Goal: Information Seeking & Learning: Learn about a topic

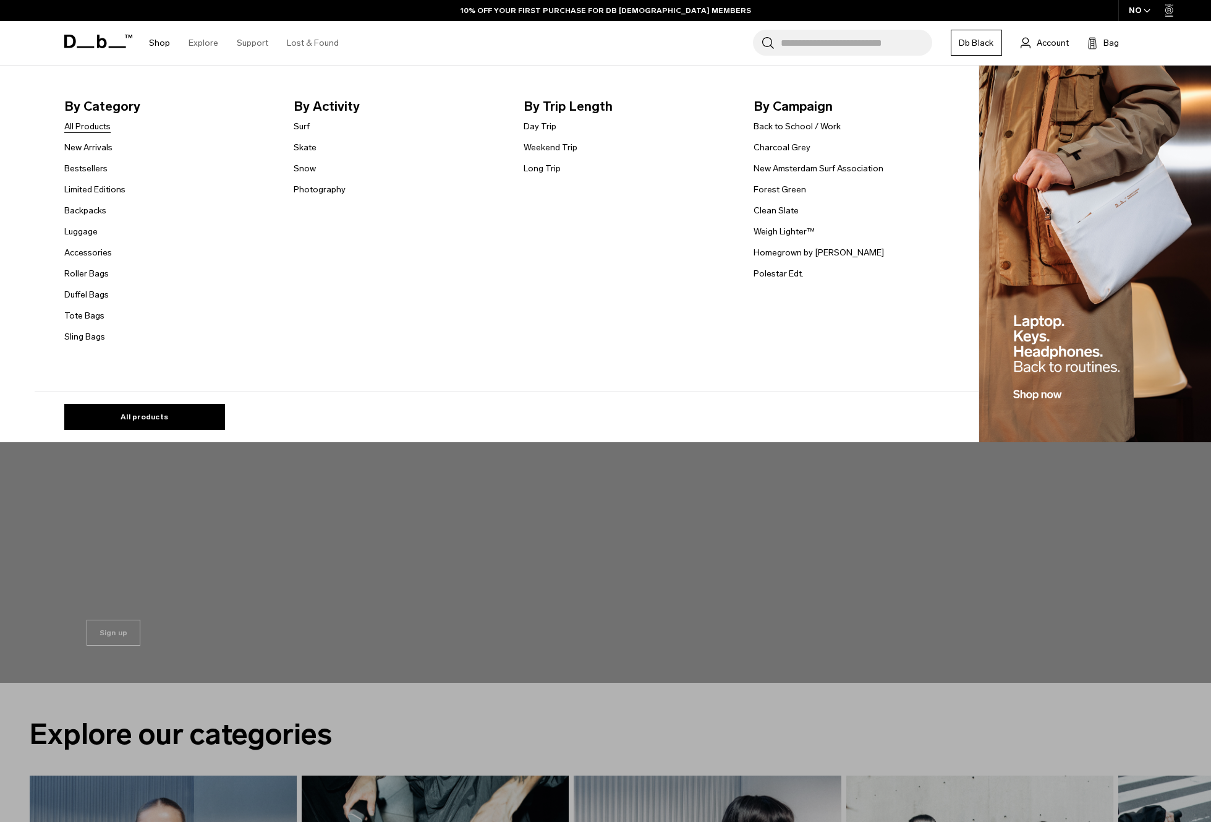
click at [84, 129] on link "All Products" at bounding box center [87, 126] width 46 height 13
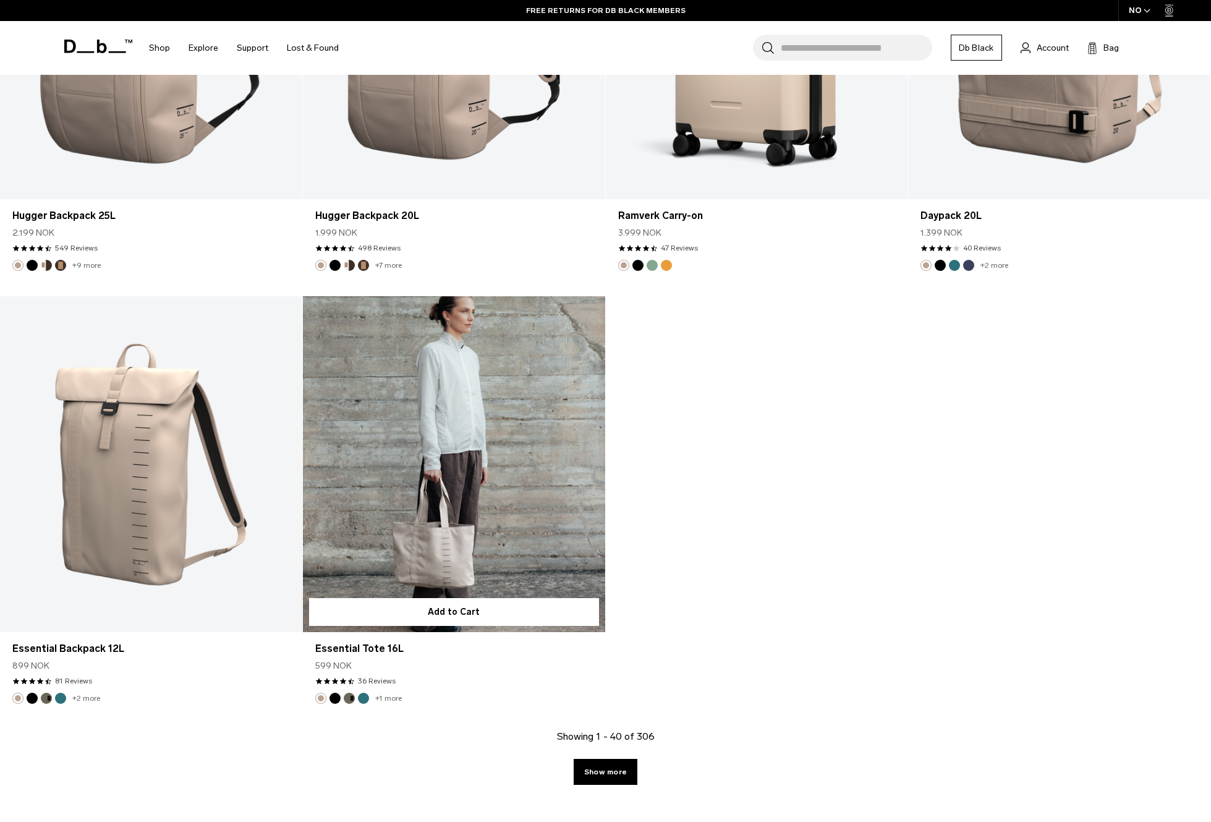
scroll to position [5173, 0]
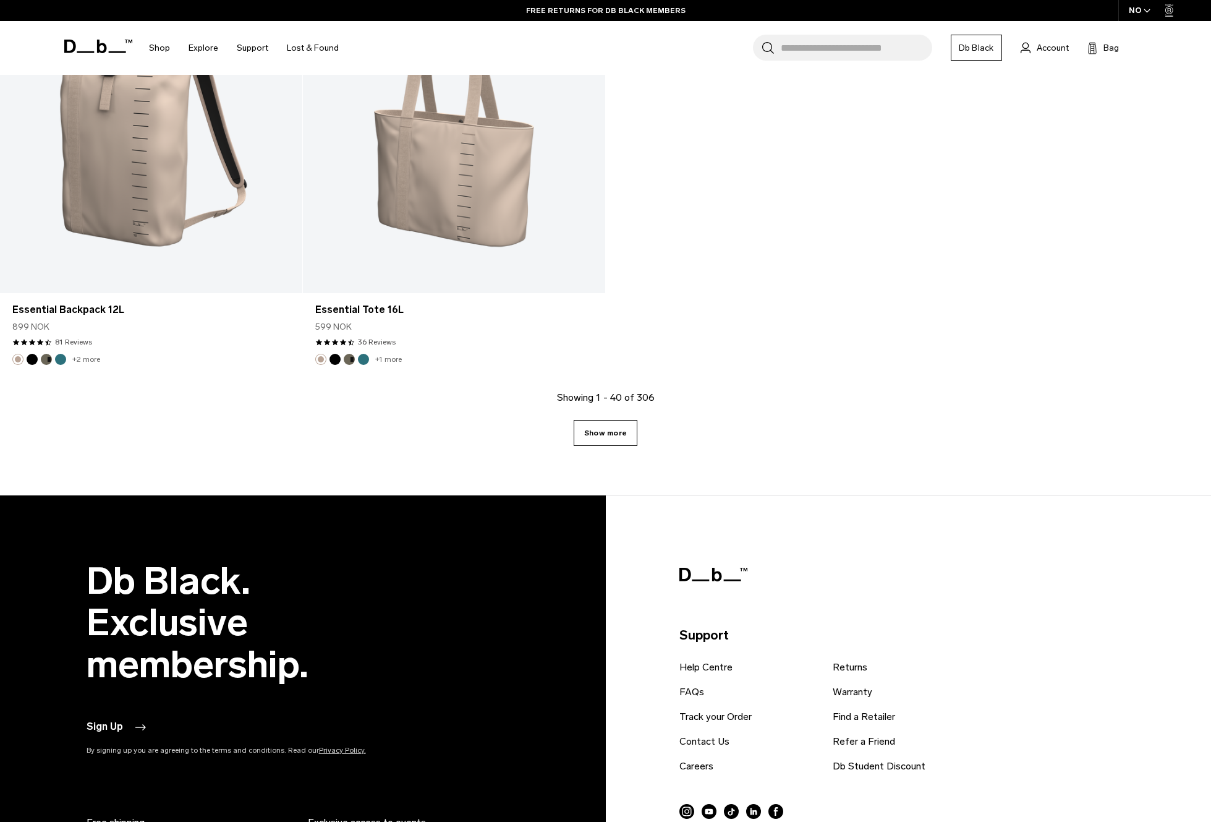
click at [621, 432] on link "Show more" at bounding box center [606, 433] width 64 height 26
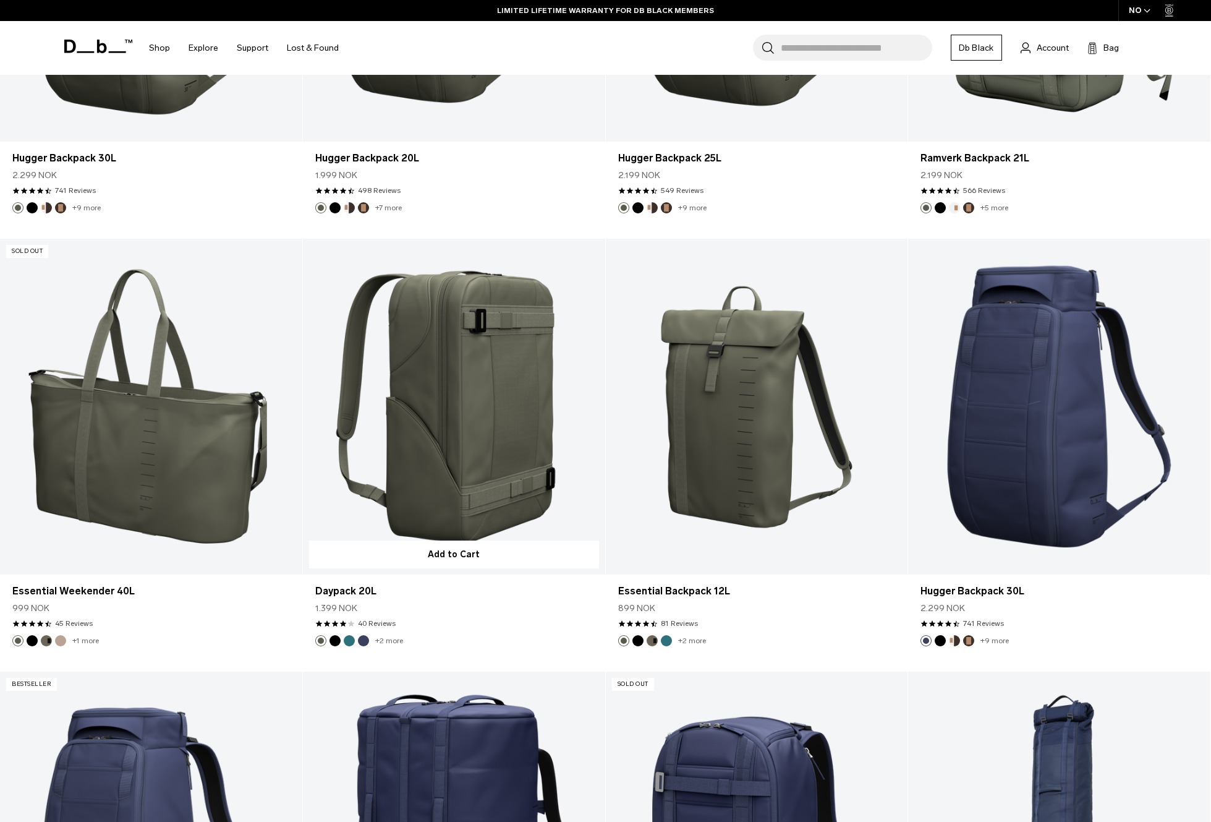
scroll to position [5820, 0]
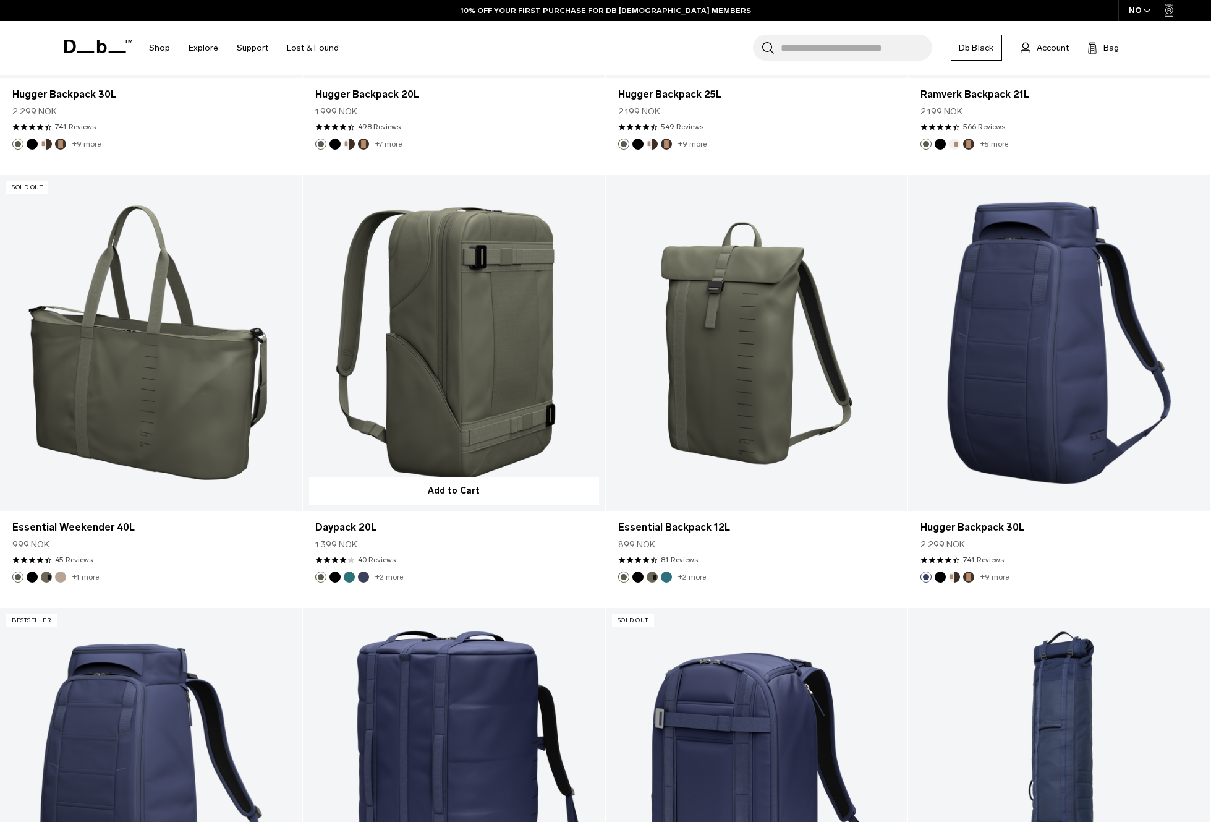
click at [338, 579] on button "Black Out" at bounding box center [334, 576] width 11 height 11
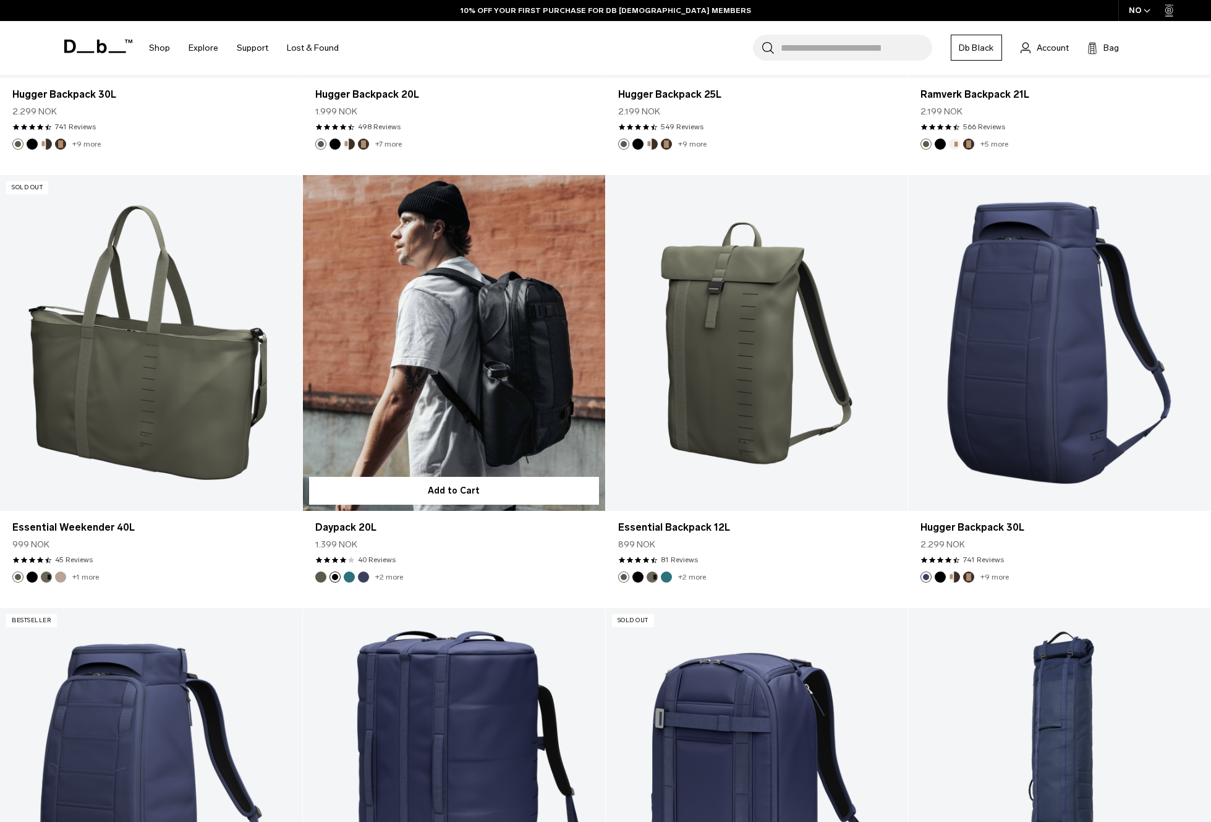
click at [352, 577] on button "Midnight Teal" at bounding box center [349, 576] width 11 height 11
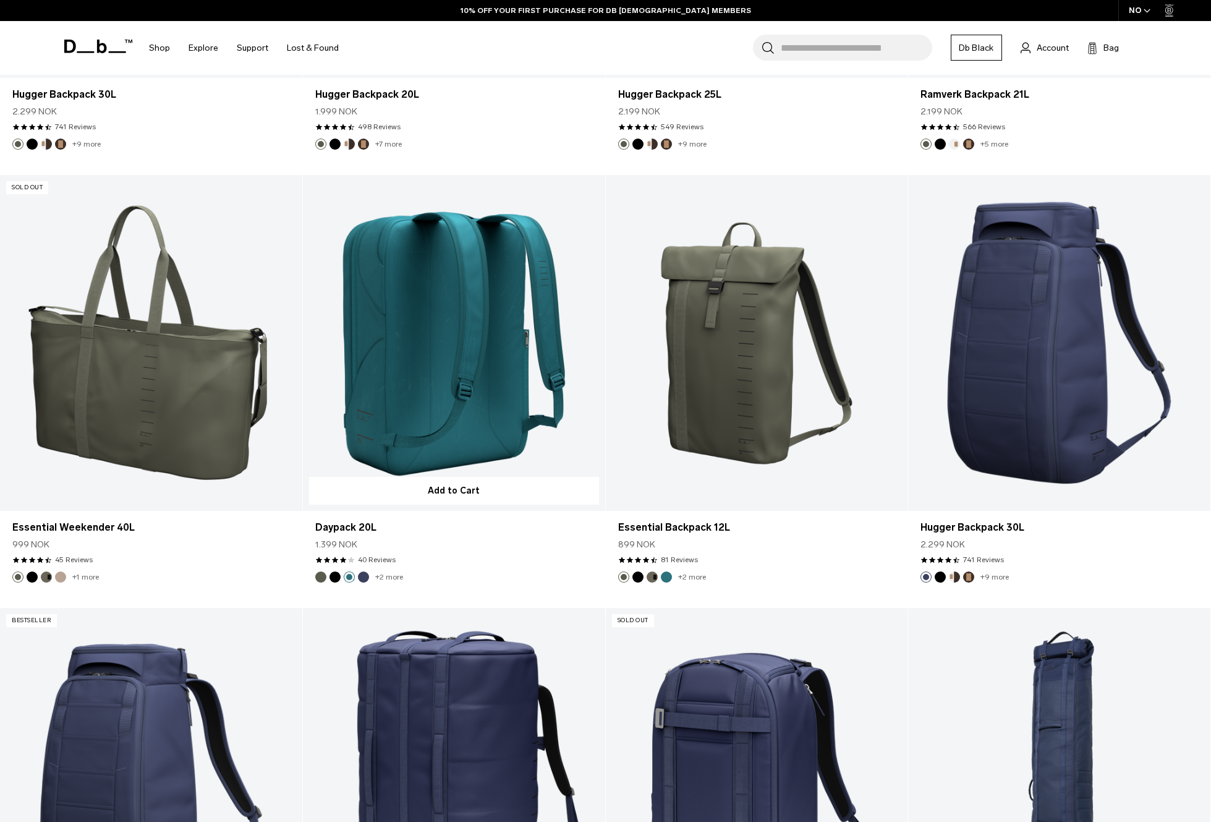
click at [370, 577] on ul "+2 more" at bounding box center [359, 576] width 88 height 11
click at [367, 578] on button "Blue Hour" at bounding box center [363, 576] width 11 height 11
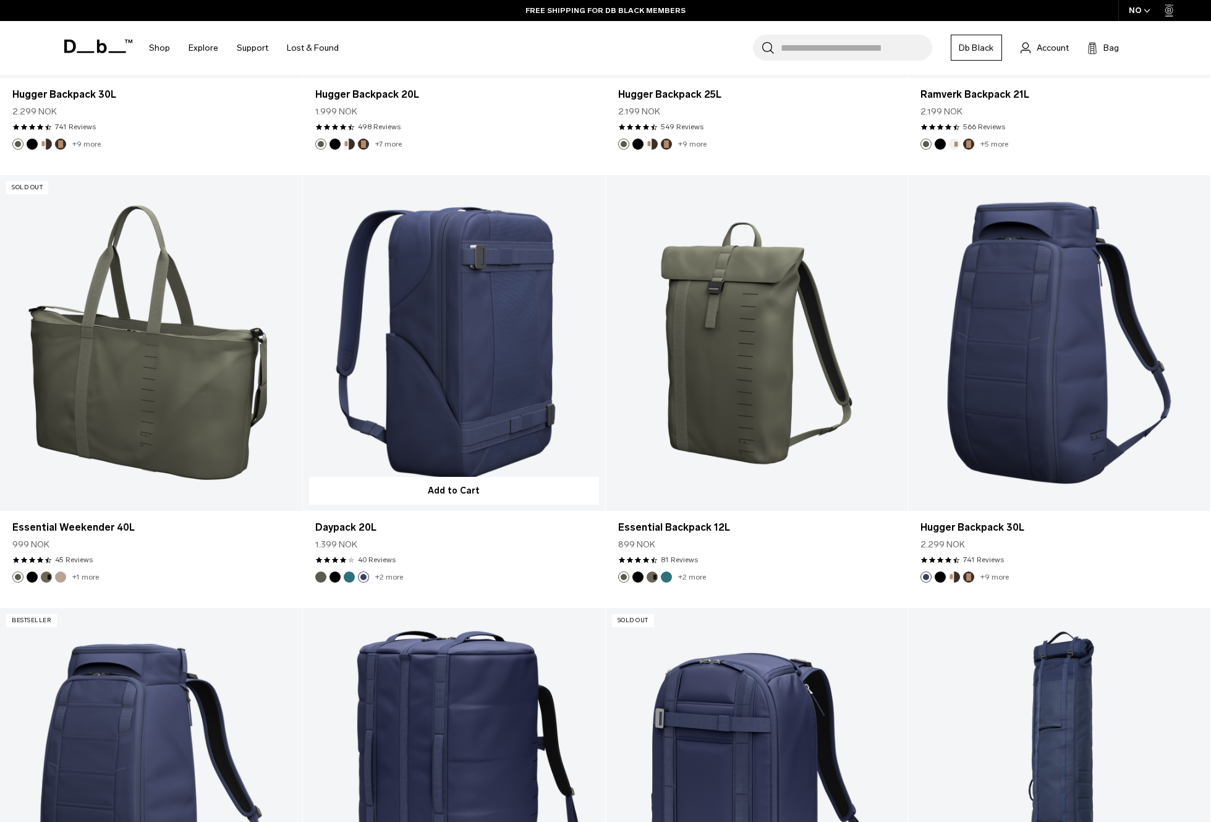
click at [349, 579] on button "Midnight Teal" at bounding box center [349, 576] width 11 height 11
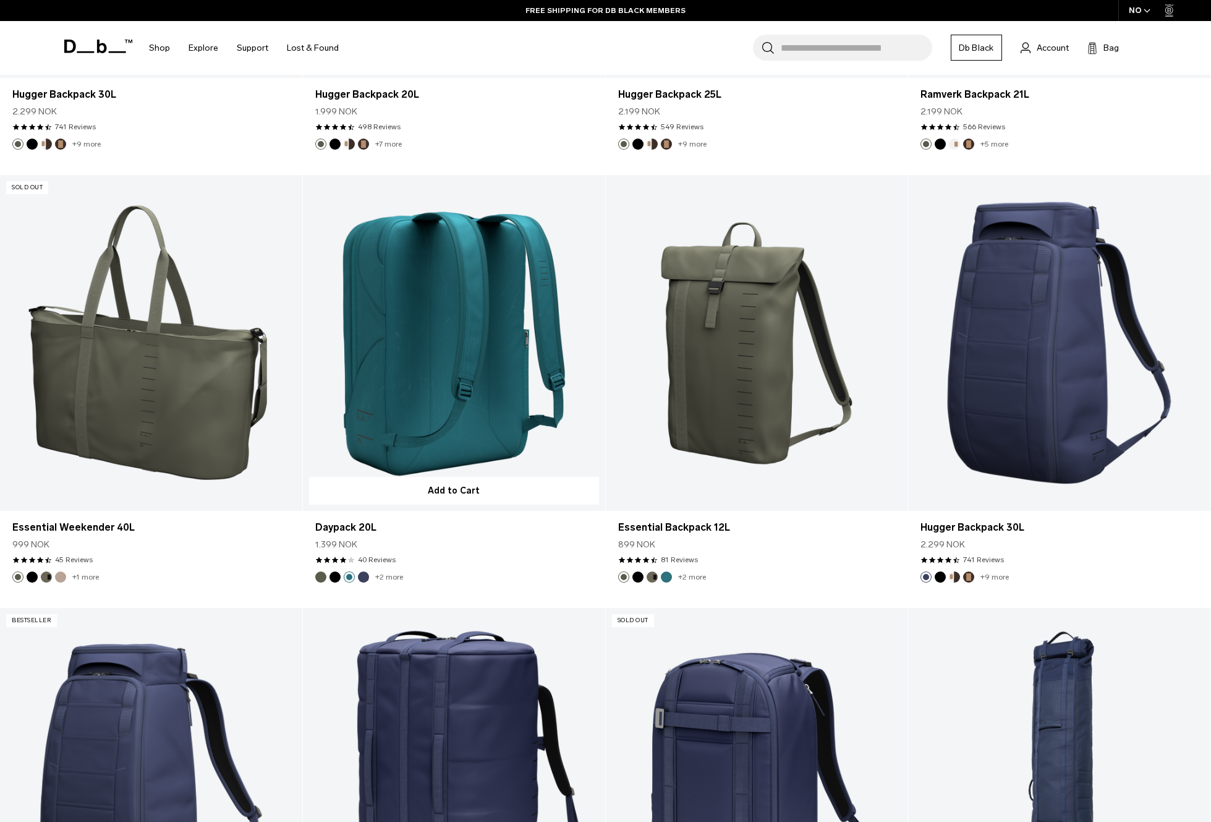
click at [340, 579] on img "Black Out" at bounding box center [335, 577] width 14 height 14
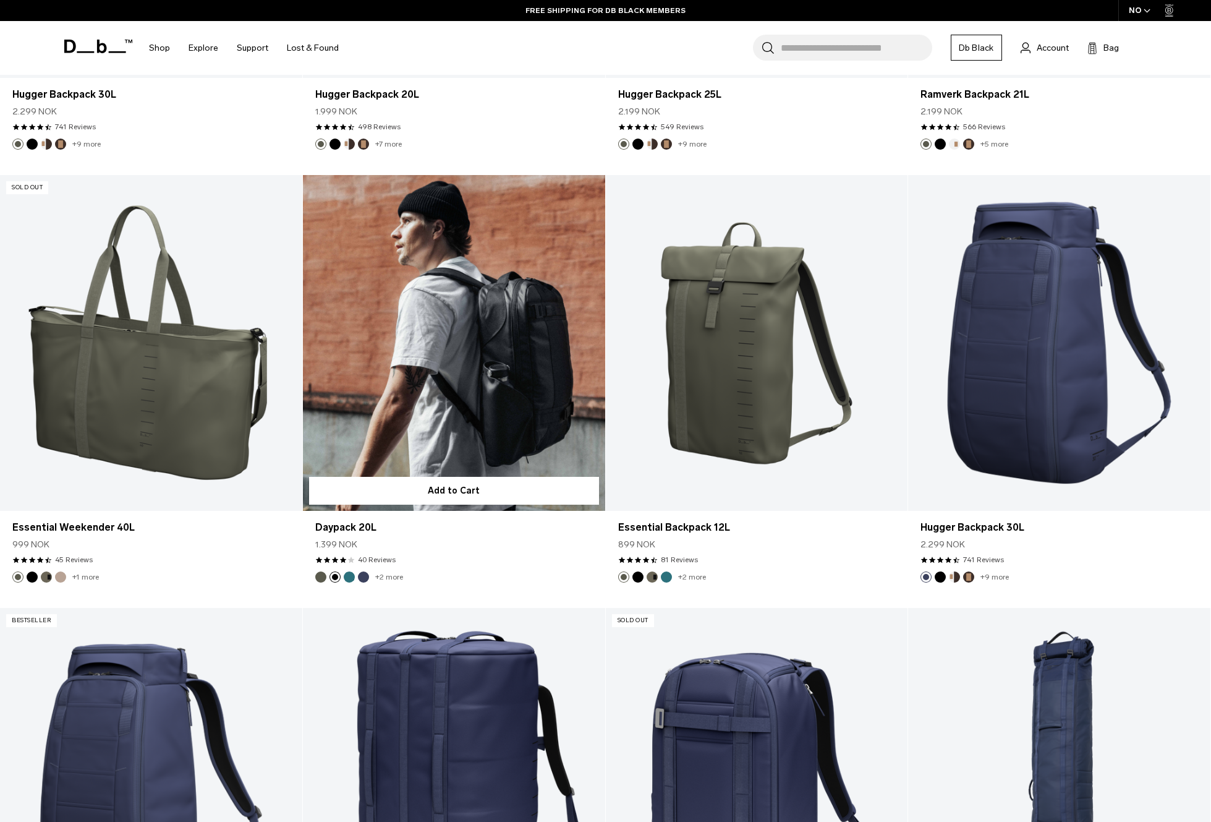
click at [457, 375] on link "Daypack 20L Black Out" at bounding box center [454, 343] width 302 height 336
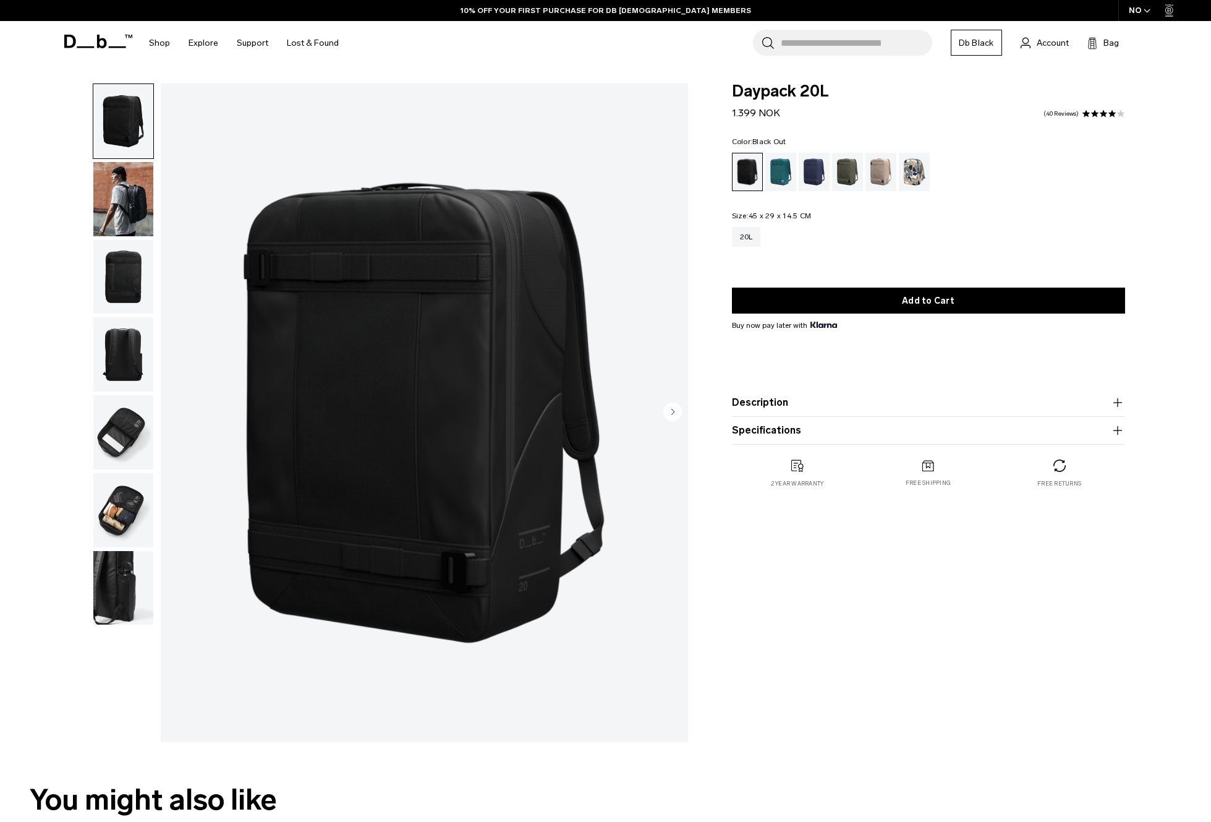
click at [127, 261] on img "button" at bounding box center [123, 277] width 60 height 74
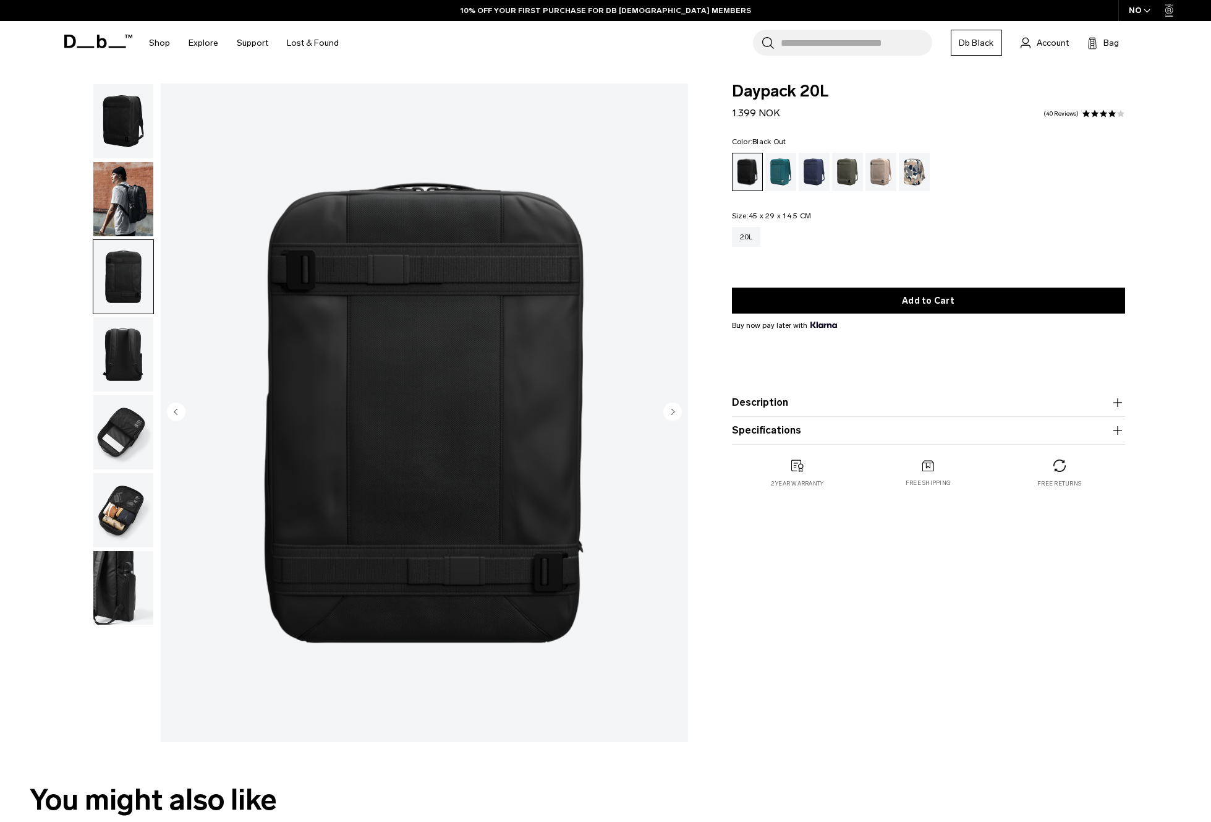
click at [119, 372] on img "button" at bounding box center [123, 354] width 60 height 74
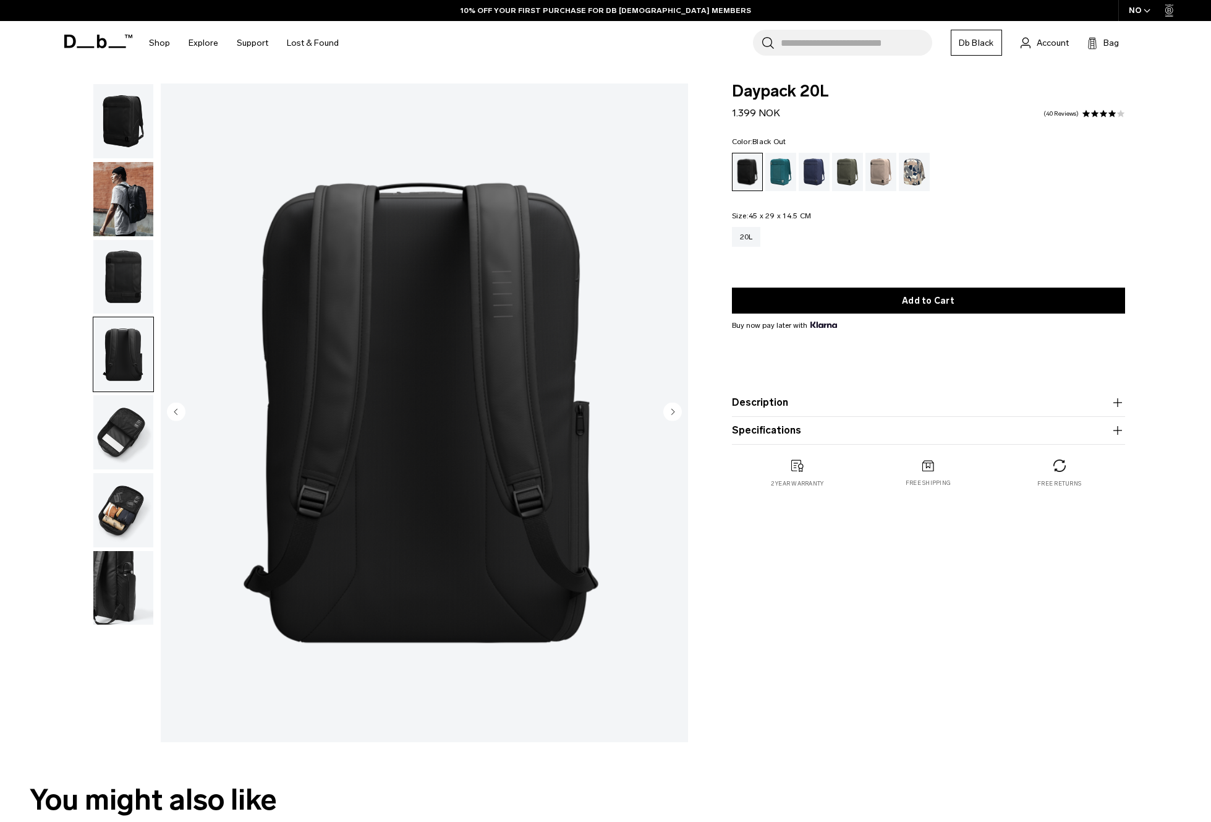
click at [119, 397] on img "button" at bounding box center [123, 432] width 60 height 74
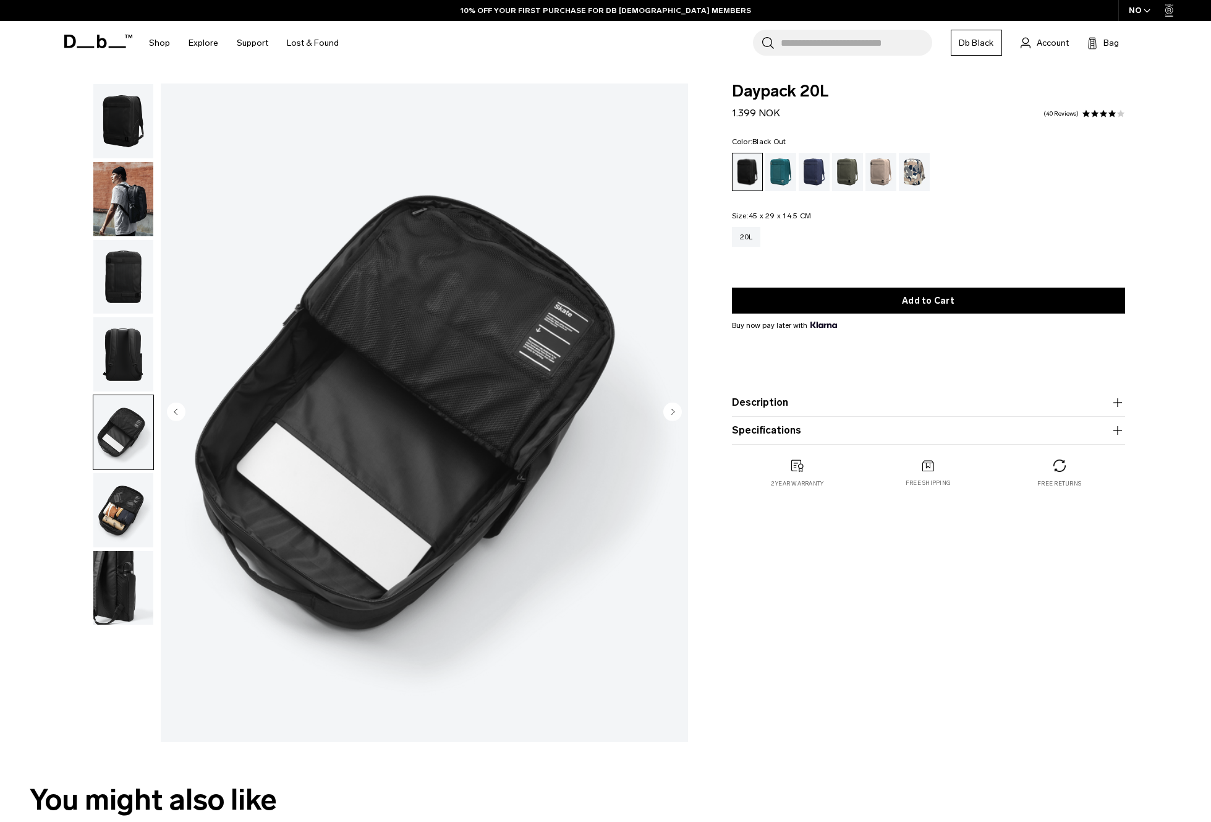
click at [124, 503] on img "button" at bounding box center [123, 510] width 60 height 74
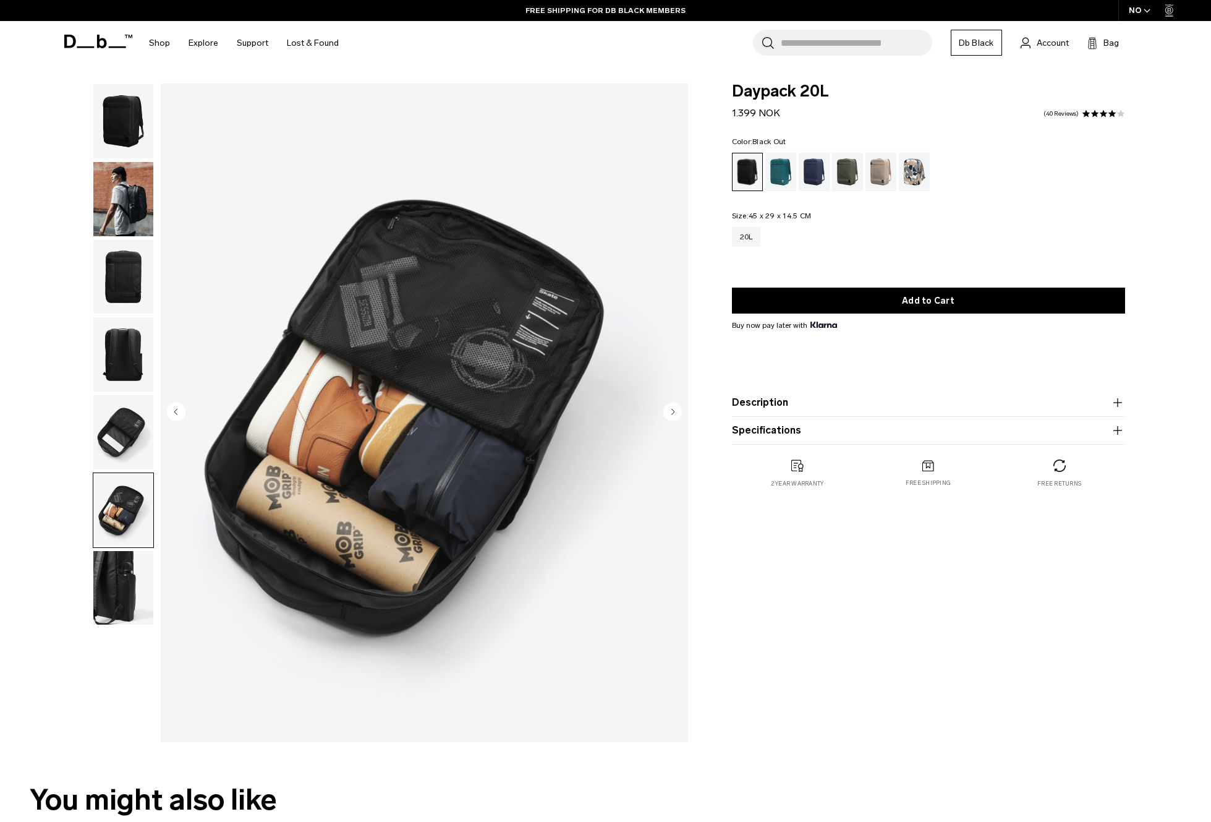
click at [117, 586] on img "button" at bounding box center [123, 588] width 60 height 74
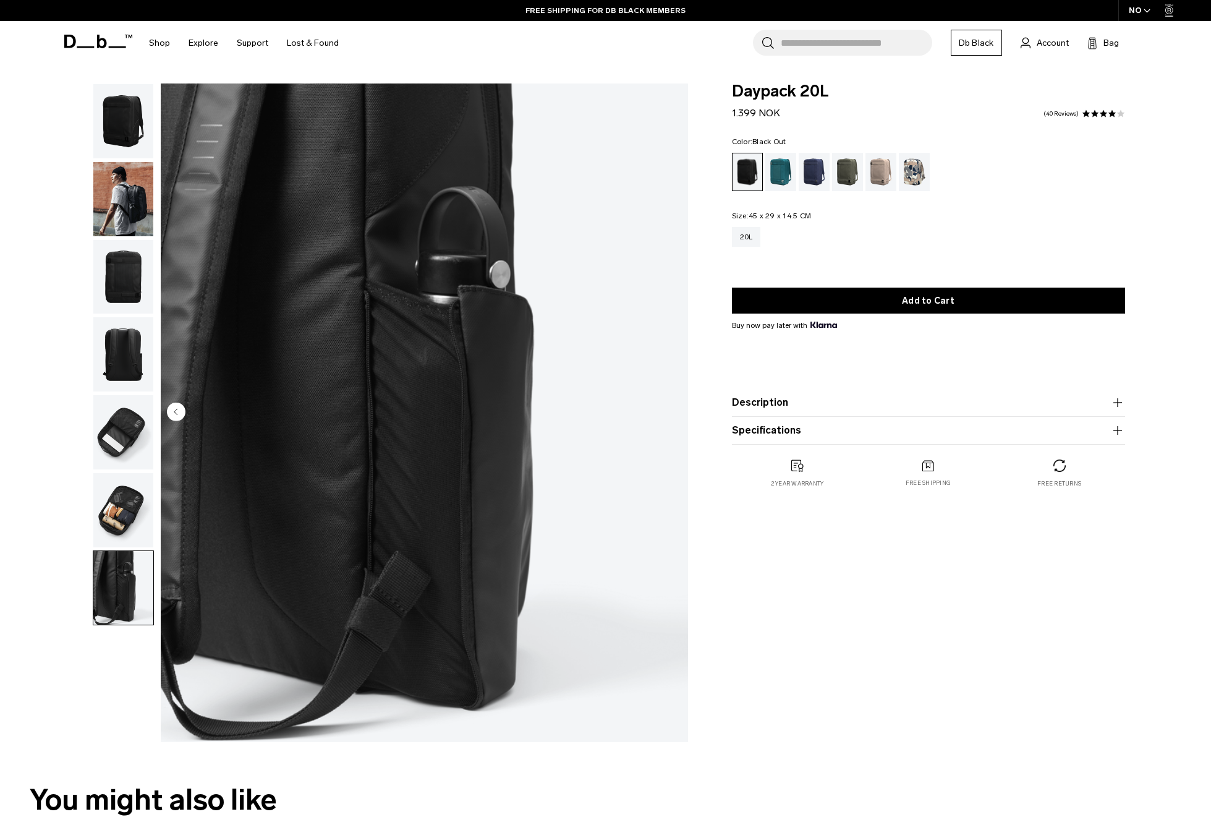
click at [104, 262] on img "button" at bounding box center [123, 277] width 60 height 74
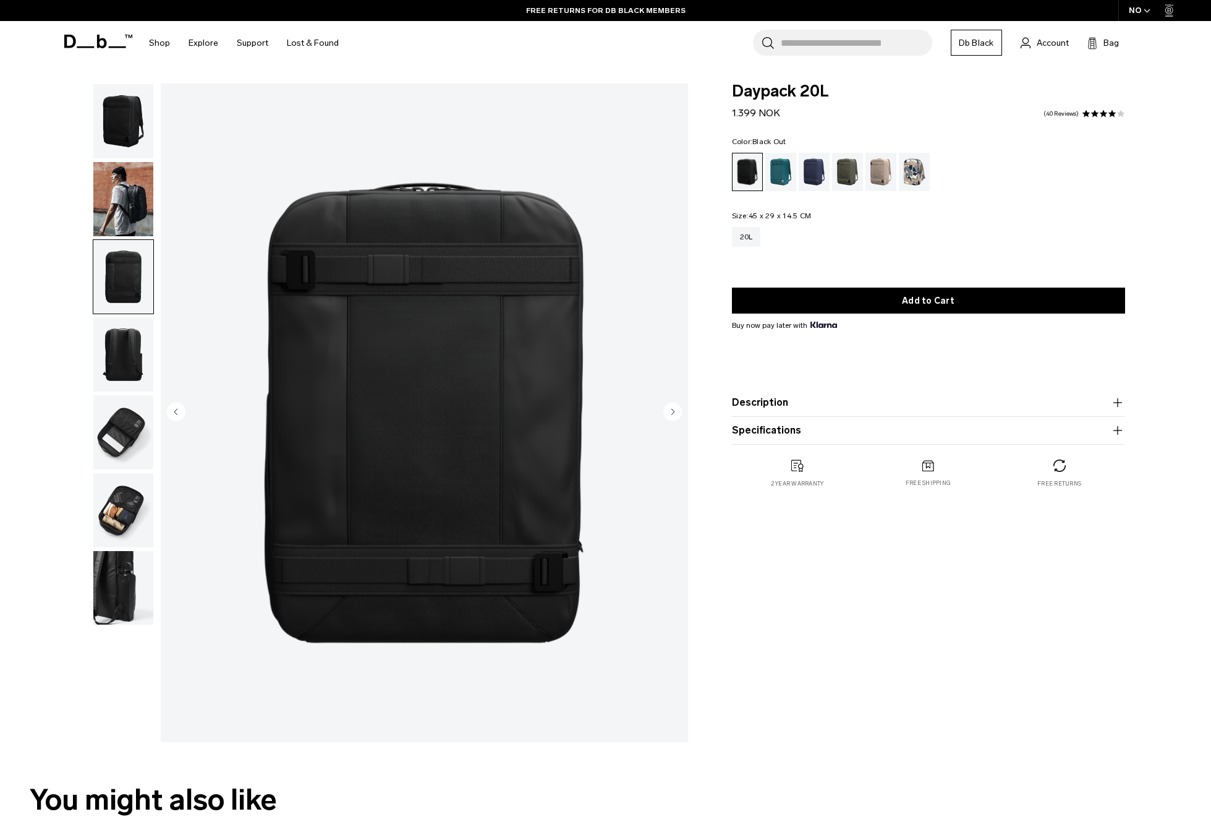
click at [134, 382] on img "button" at bounding box center [123, 354] width 60 height 74
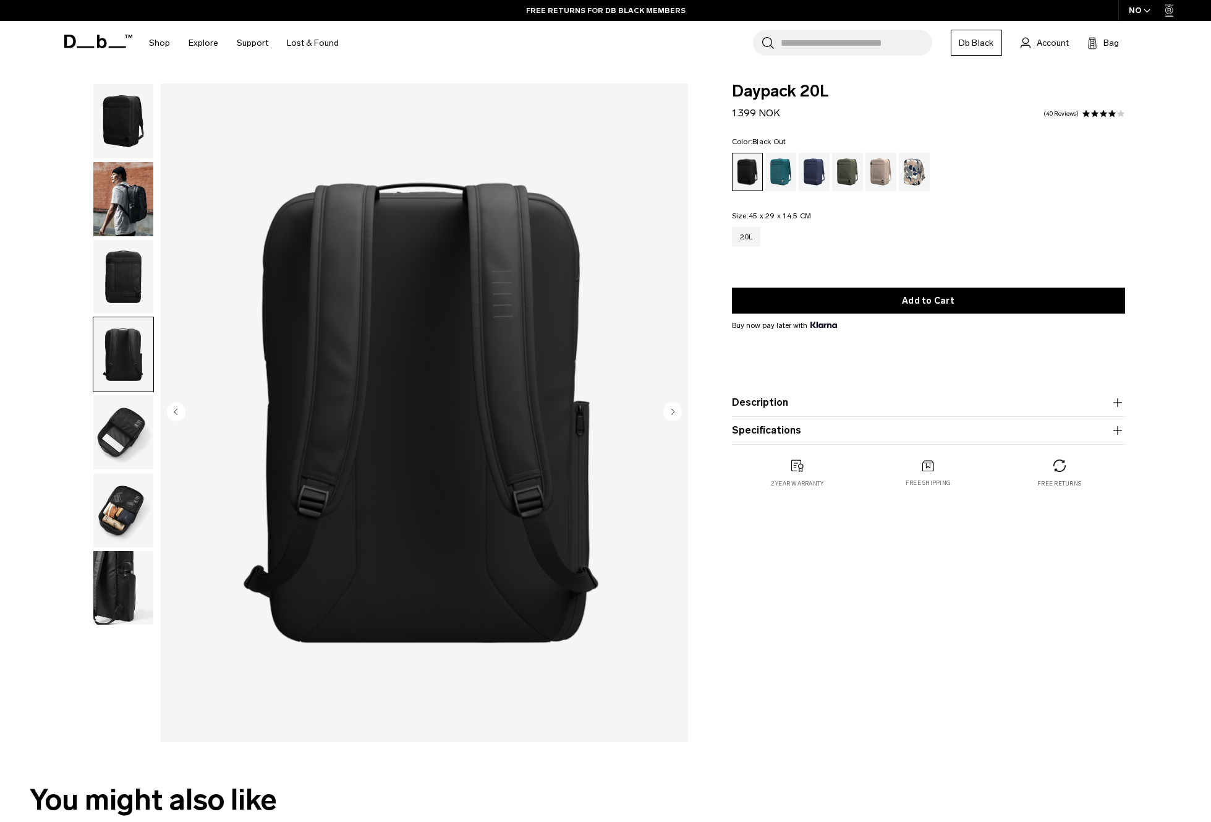
click at [128, 435] on img "button" at bounding box center [123, 432] width 60 height 74
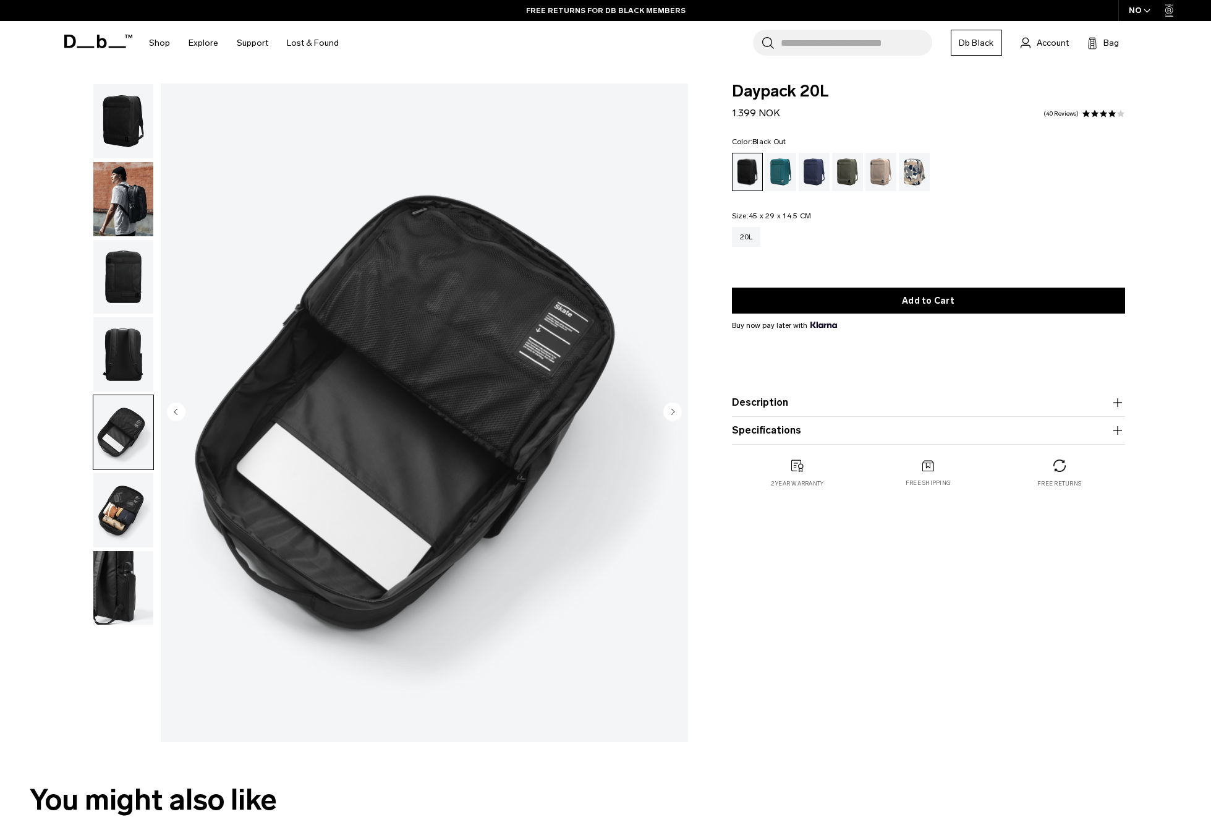
click at [107, 564] on img "button" at bounding box center [123, 588] width 60 height 74
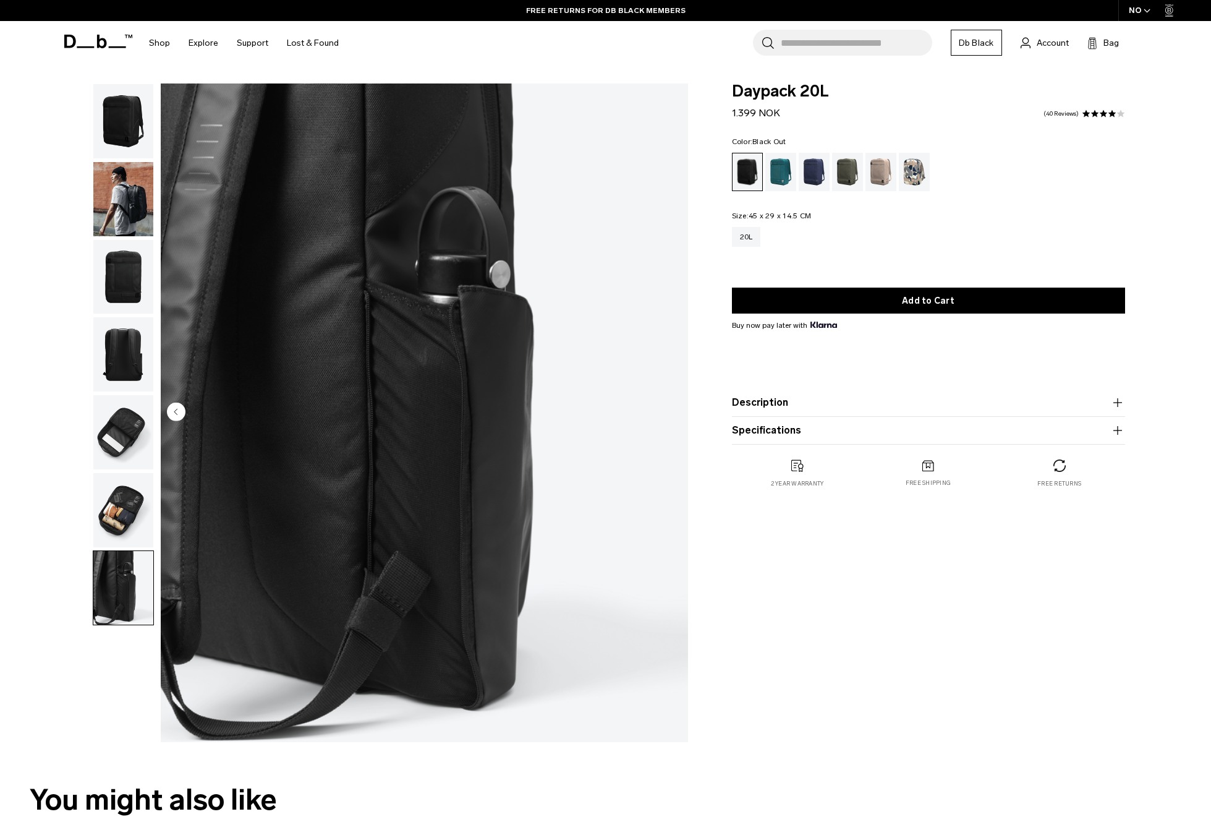
click at [110, 513] on img "button" at bounding box center [123, 510] width 60 height 74
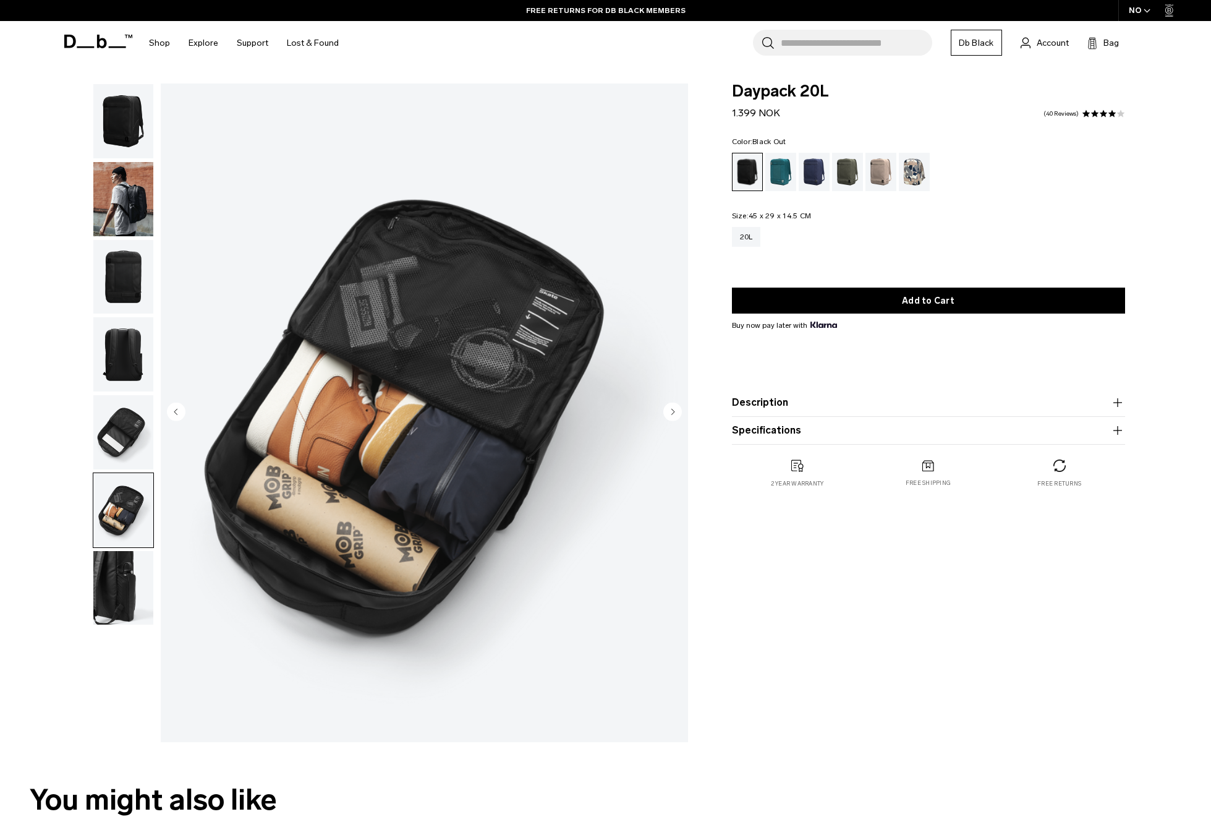
click at [107, 559] on img "button" at bounding box center [123, 588] width 60 height 74
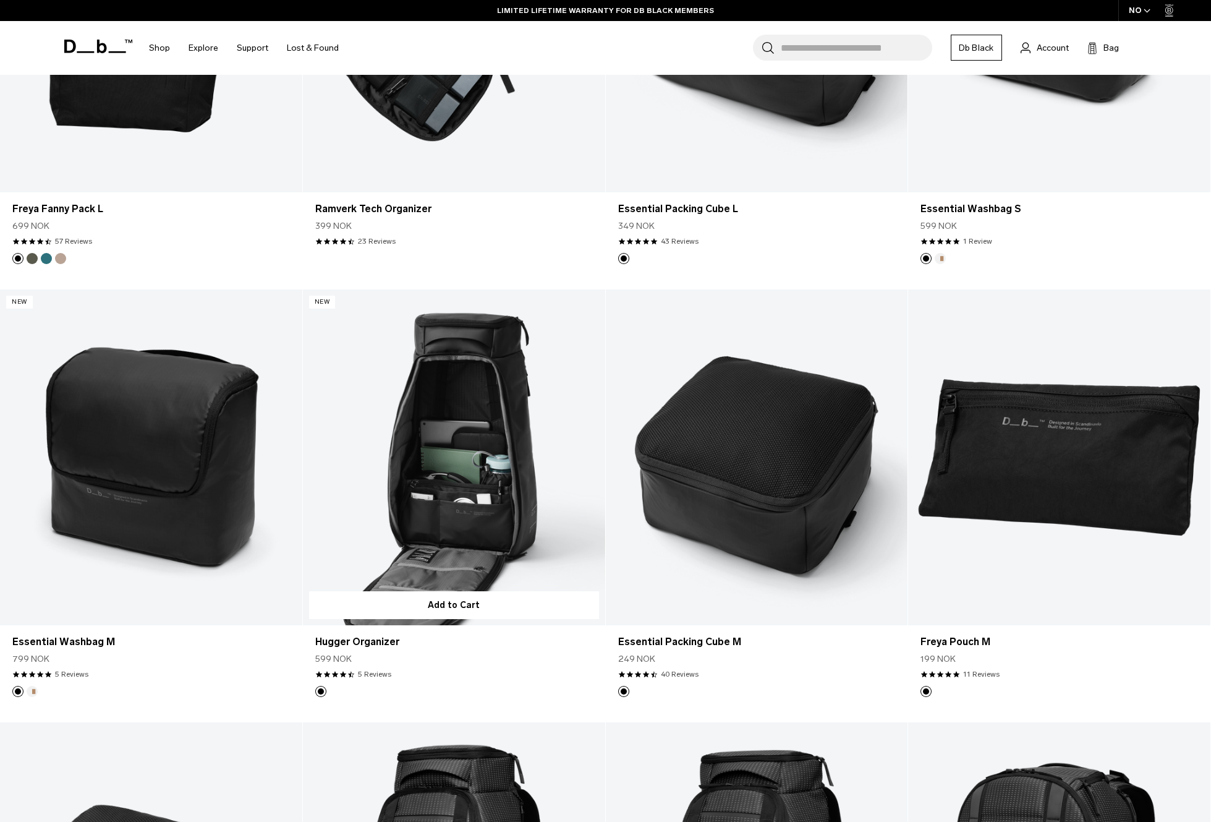
scroll to position [3679, 0]
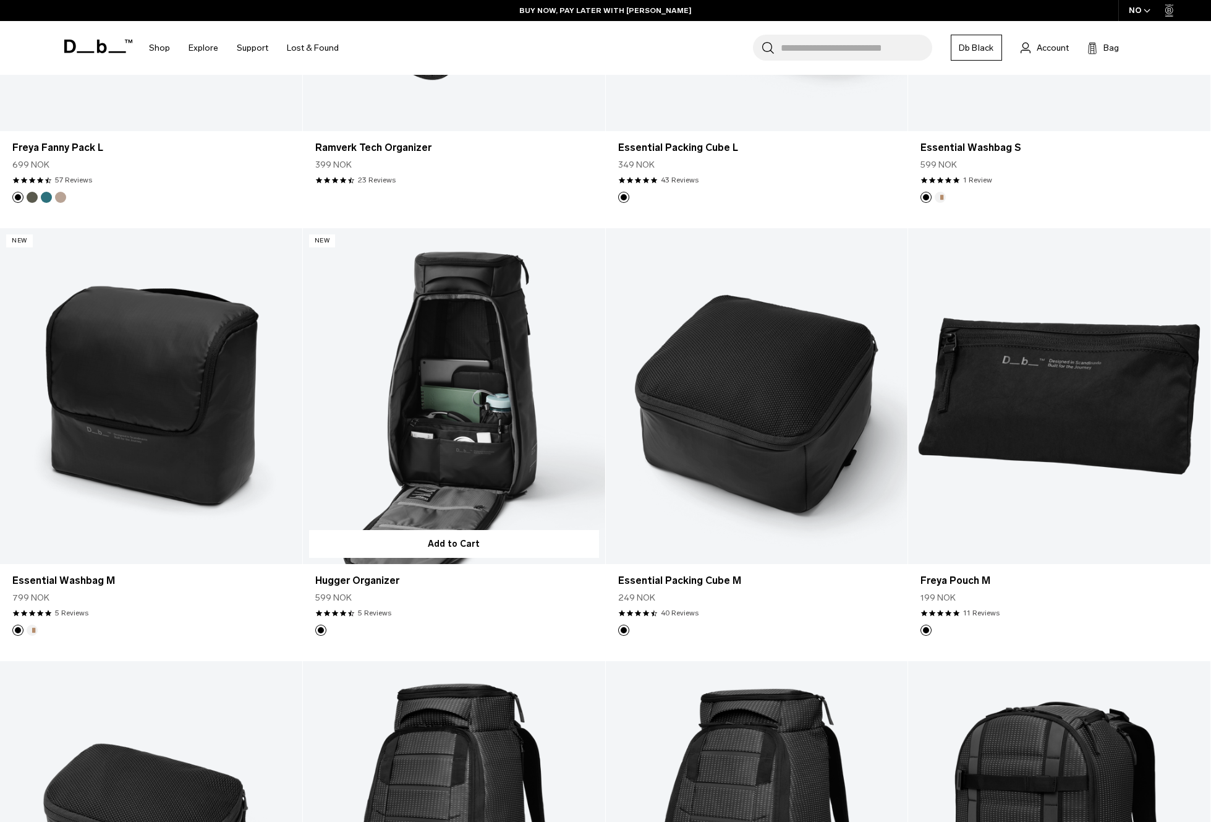
click at [486, 447] on link "Hugger Organizer" at bounding box center [454, 396] width 302 height 336
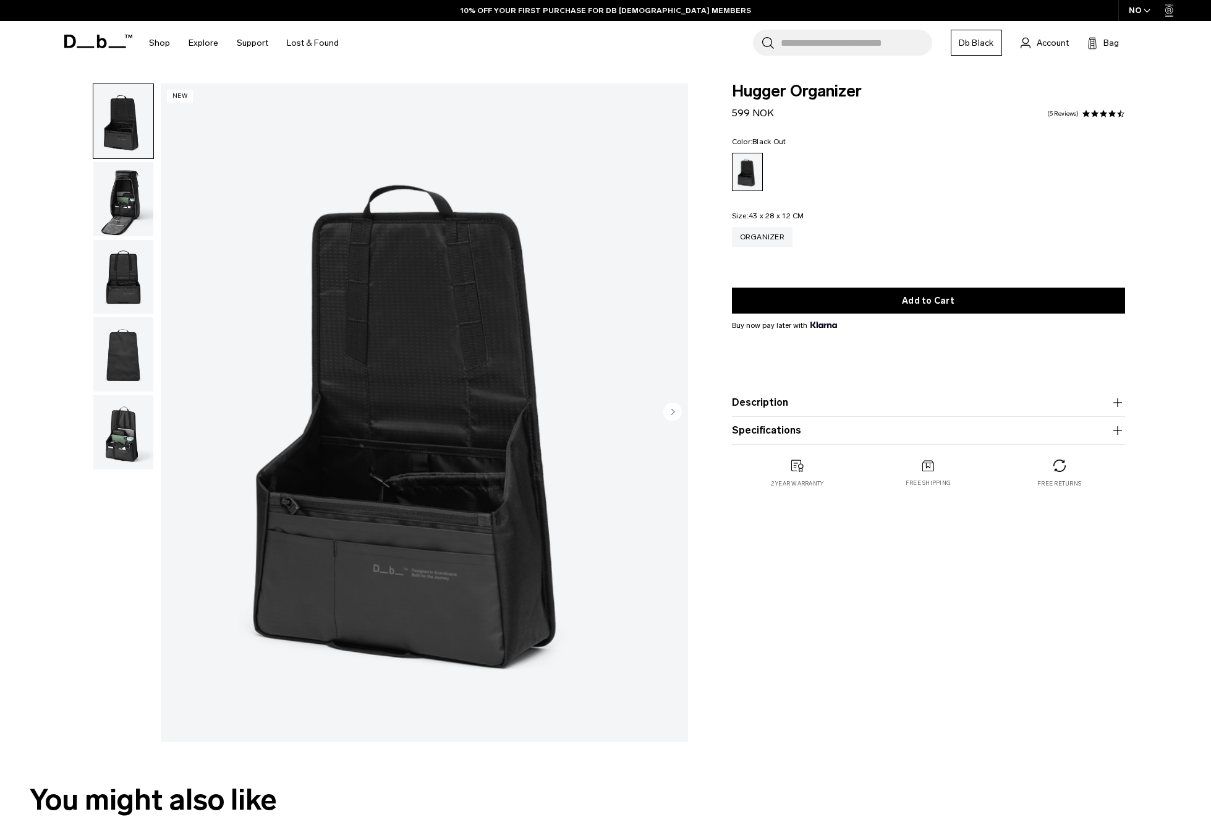
click at [123, 206] on img "button" at bounding box center [123, 199] width 60 height 74
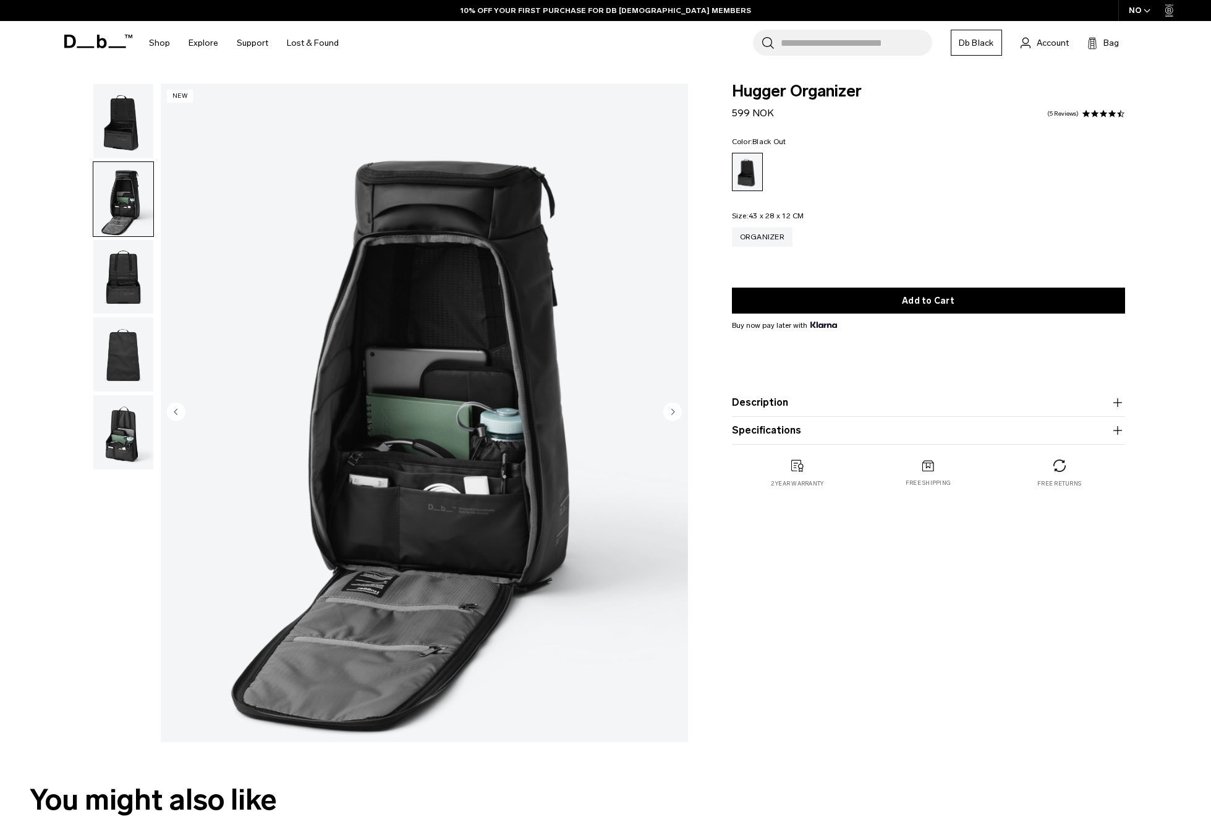
click at [124, 286] on img "button" at bounding box center [123, 277] width 60 height 74
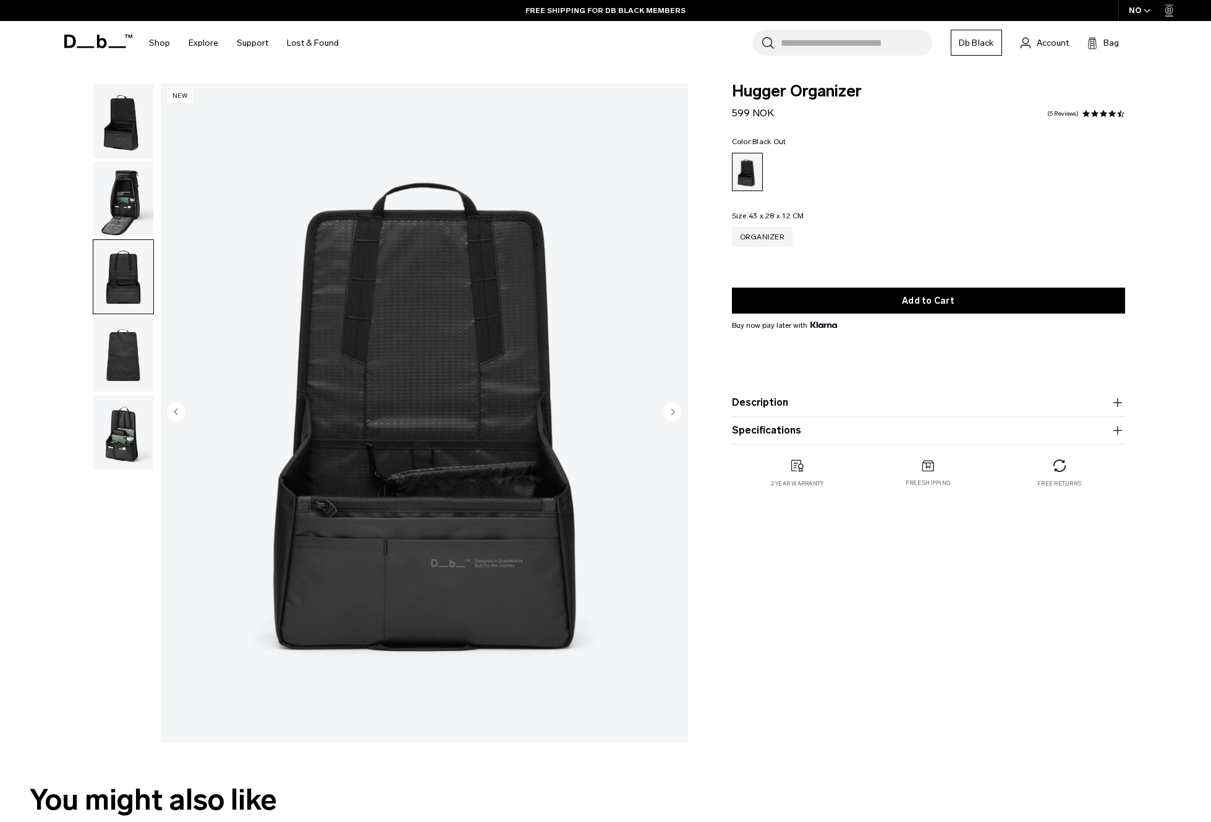
click at [125, 372] on img "button" at bounding box center [123, 354] width 60 height 74
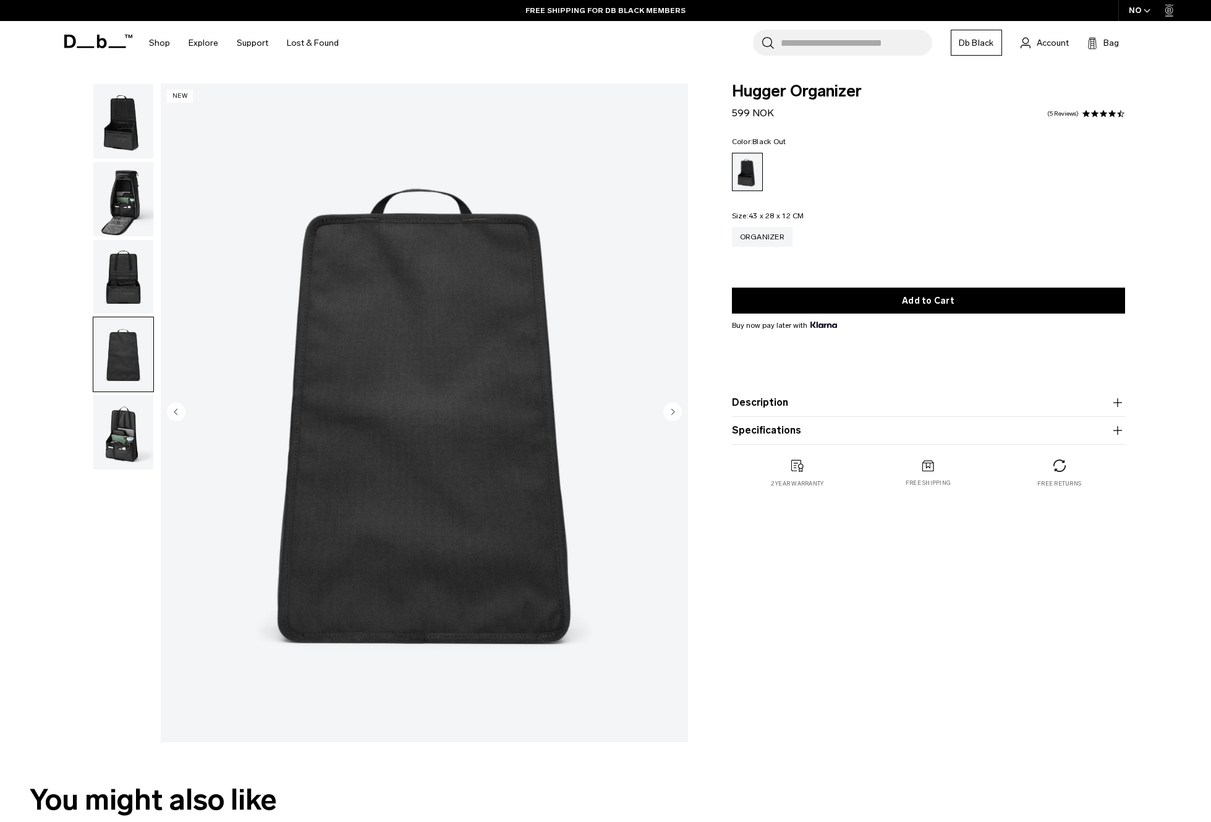
click at [119, 449] on img "button" at bounding box center [123, 432] width 60 height 74
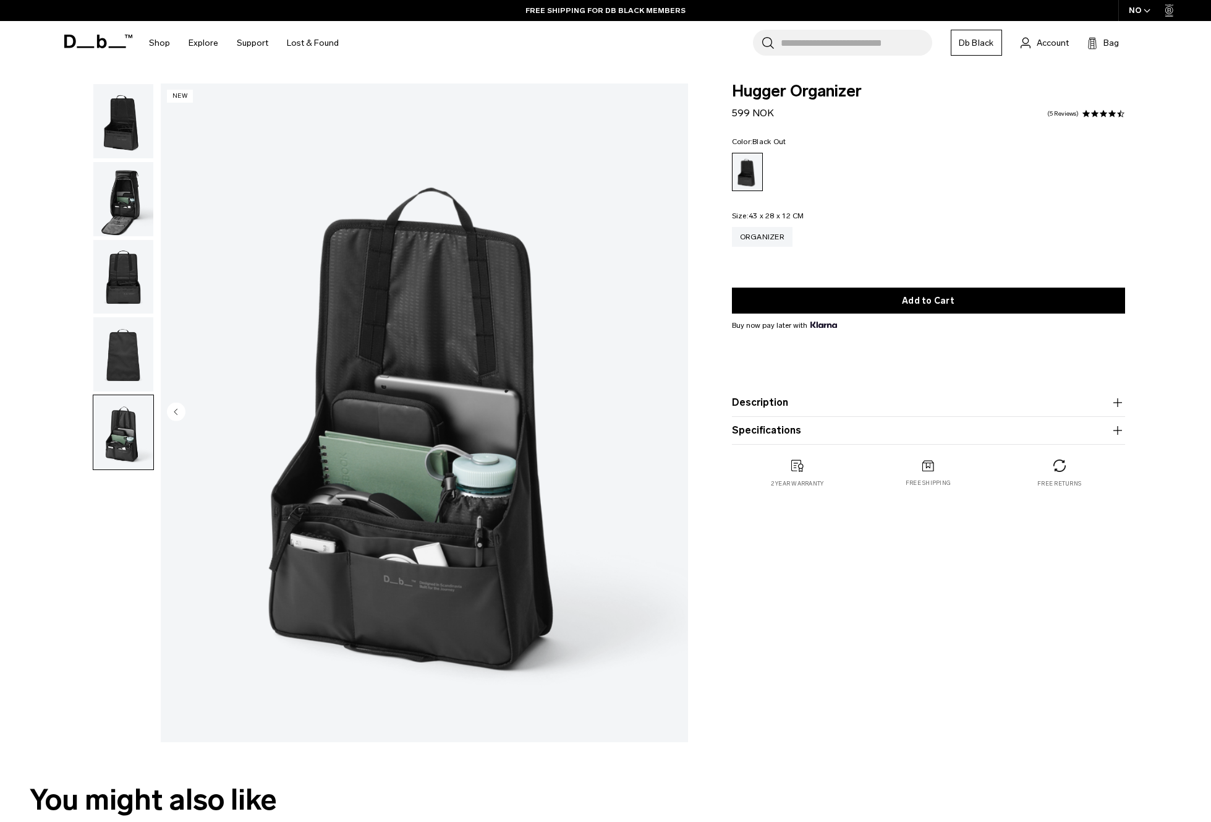
click at [132, 352] on img "button" at bounding box center [123, 354] width 60 height 74
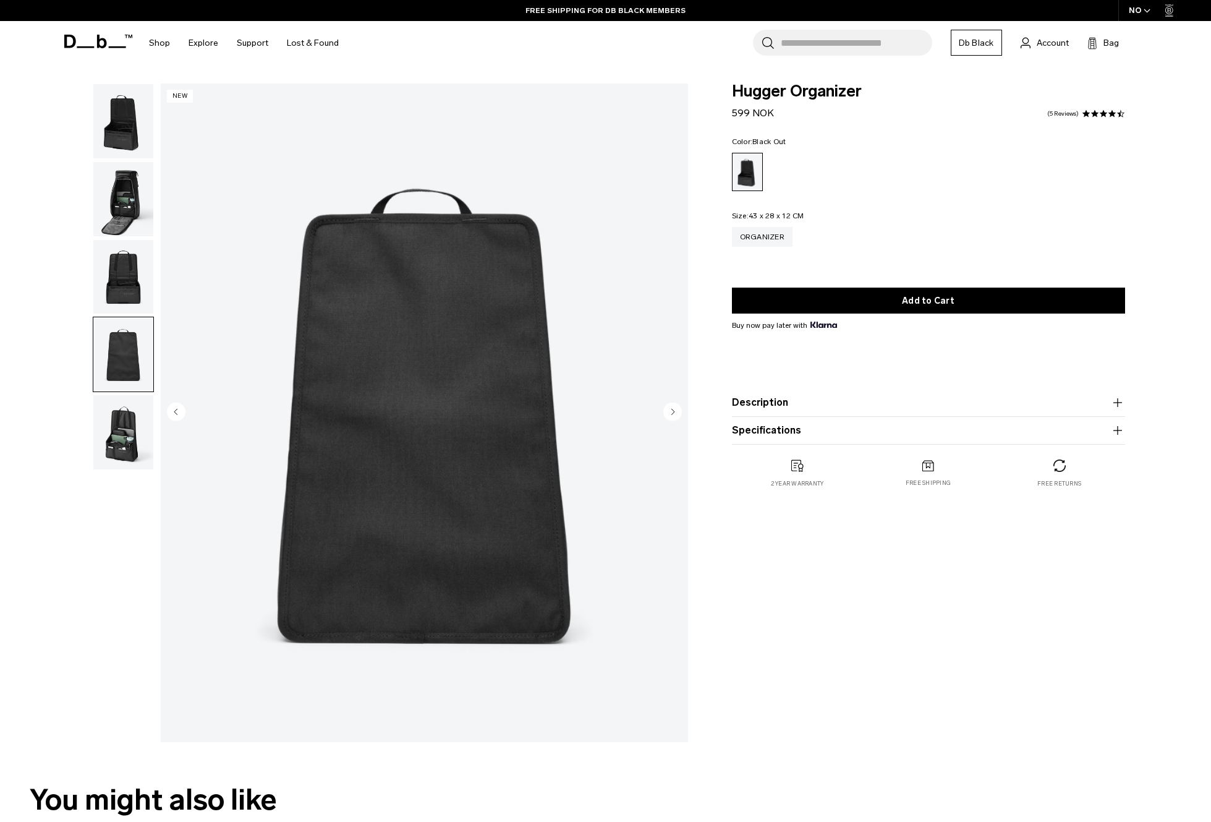
click at [126, 448] on img "button" at bounding box center [123, 432] width 60 height 74
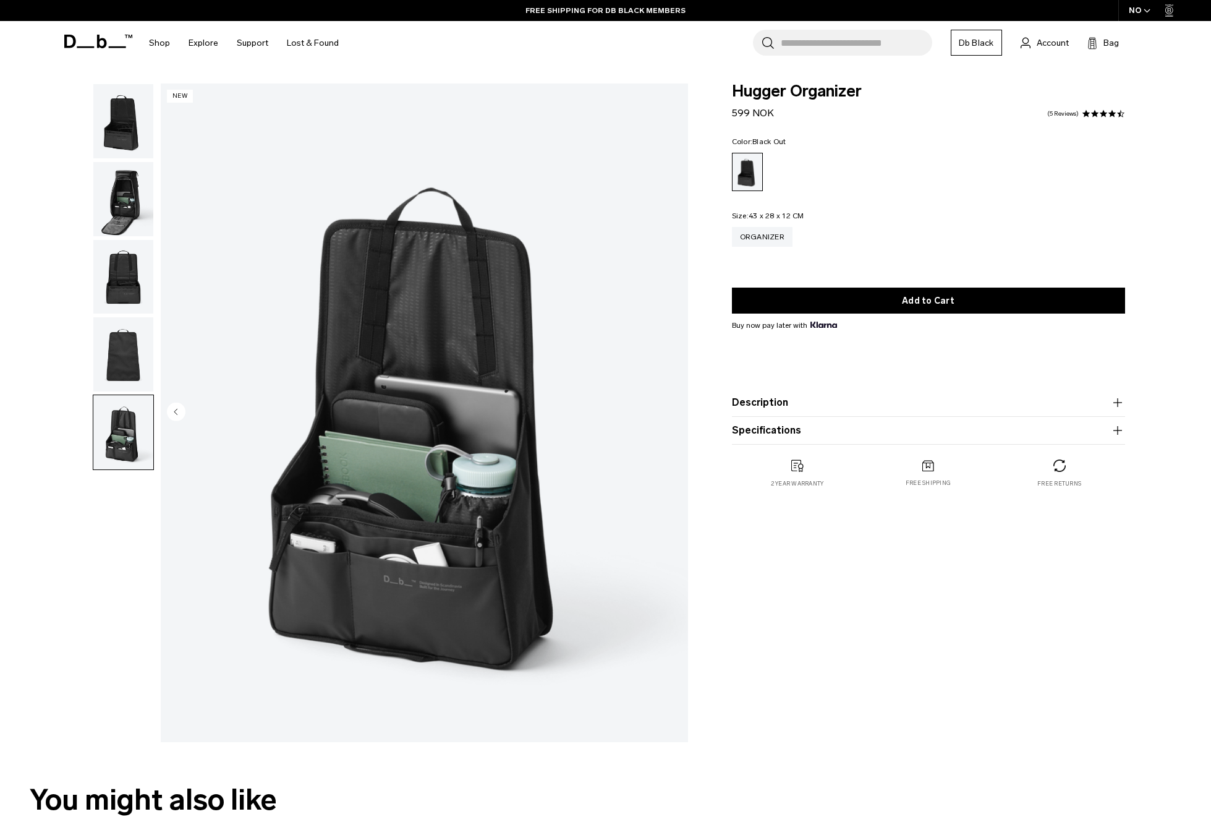
click at [128, 314] on img "button" at bounding box center [123, 277] width 60 height 74
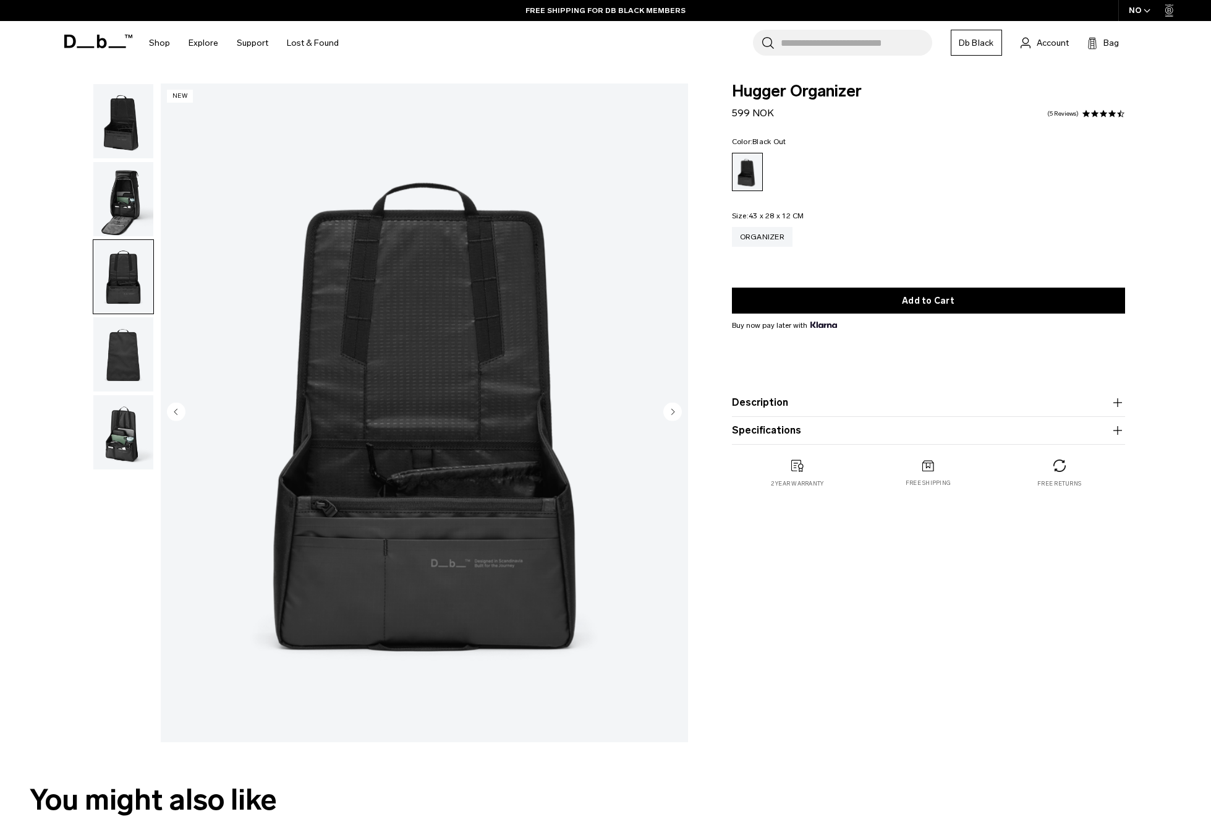
click at [119, 198] on img "button" at bounding box center [123, 199] width 60 height 74
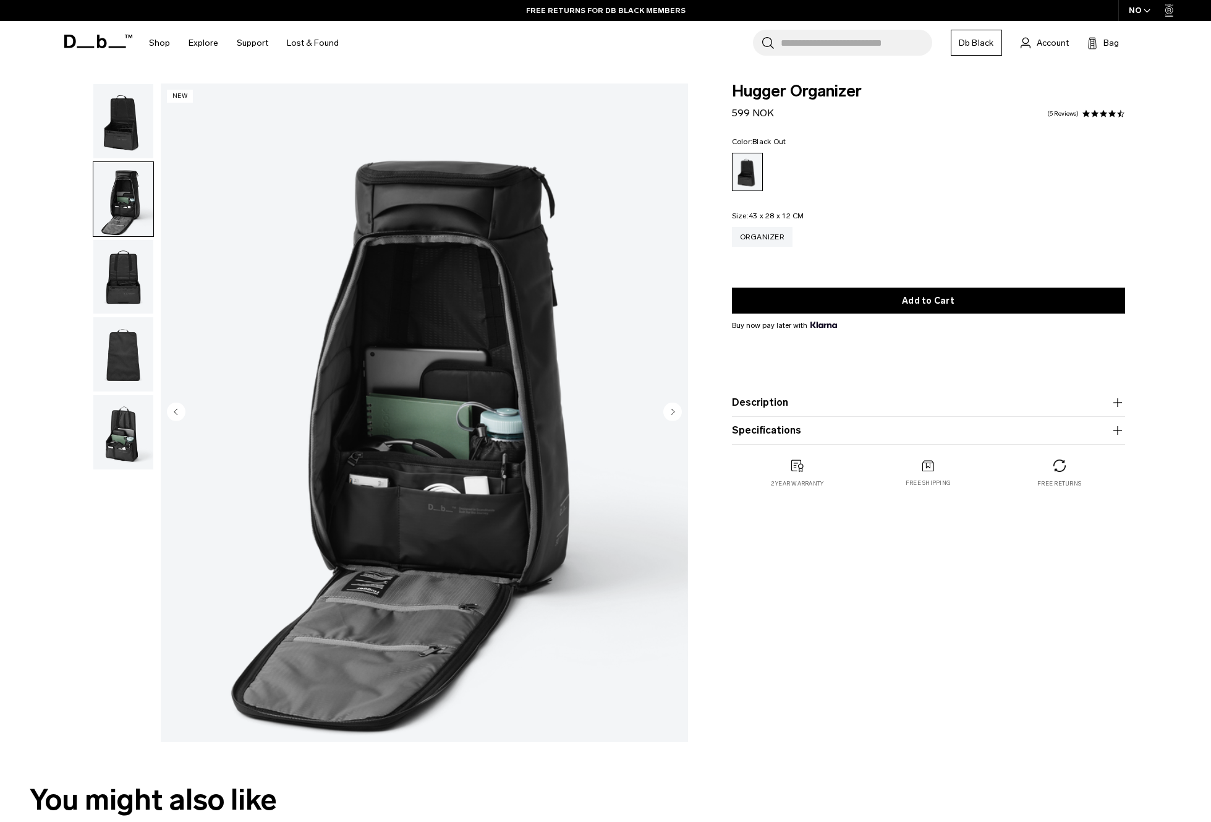
click at [126, 129] on img "button" at bounding box center [123, 121] width 60 height 74
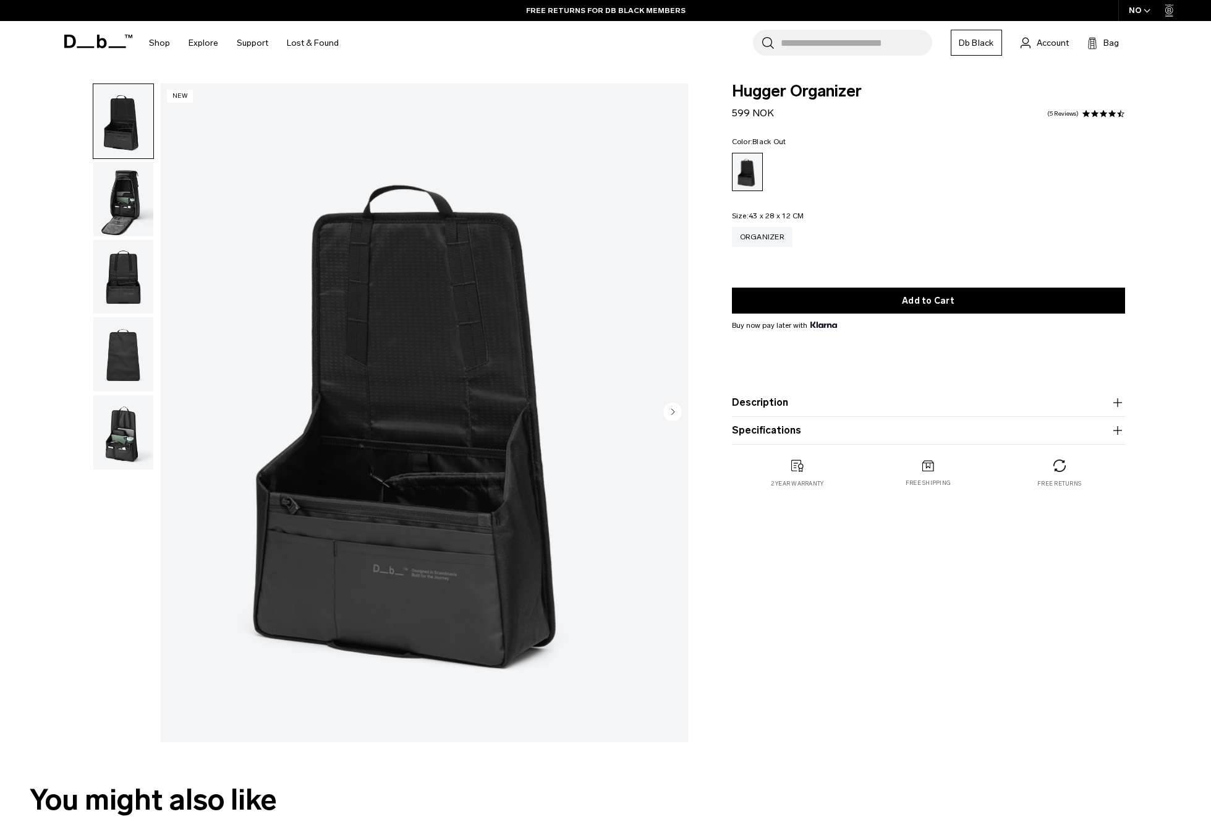
click at [122, 188] on img "button" at bounding box center [123, 199] width 60 height 74
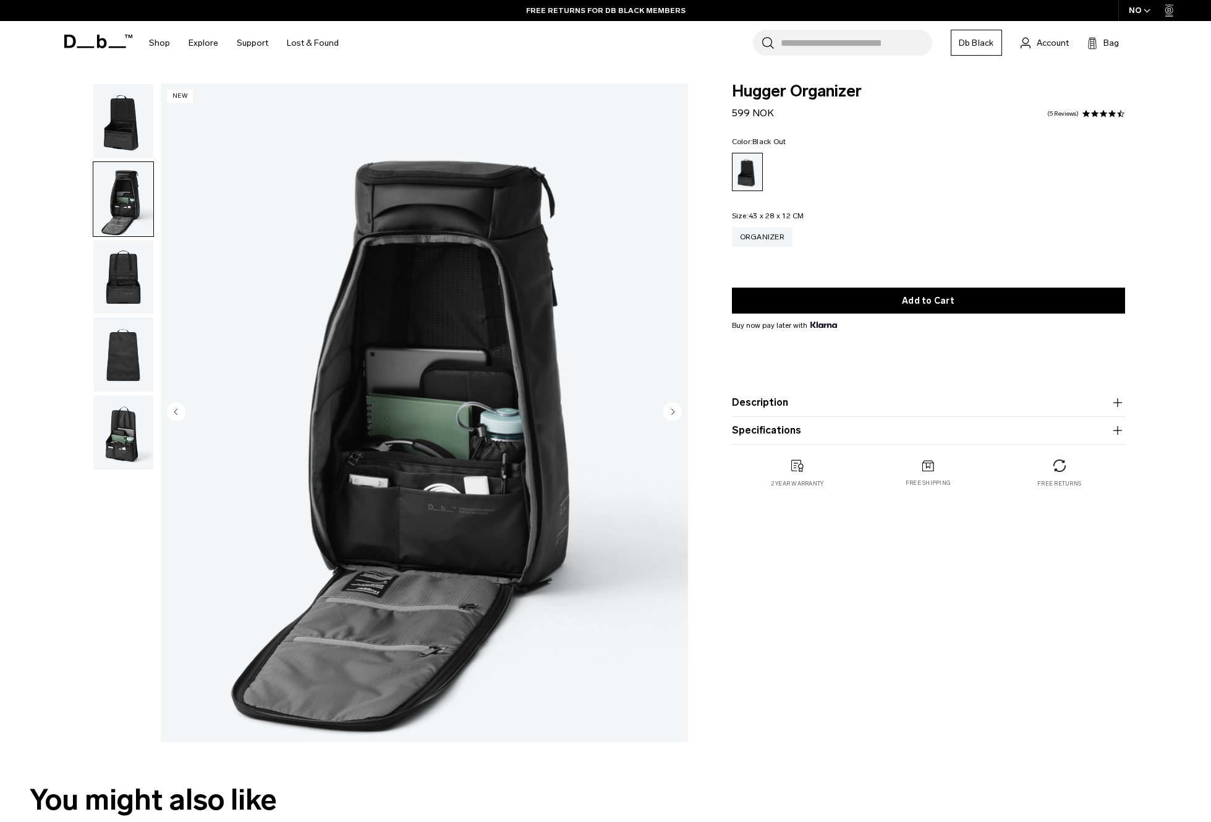
click at [128, 310] on img "button" at bounding box center [123, 277] width 60 height 74
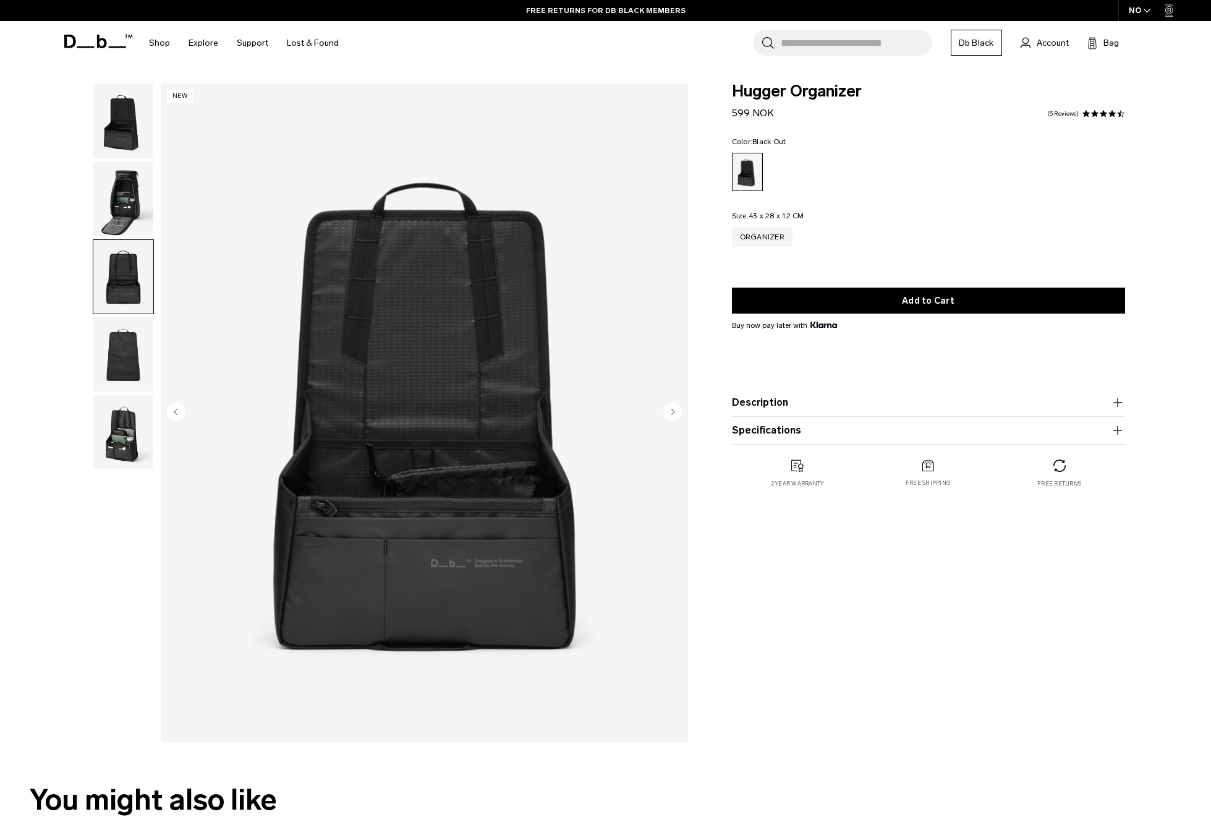
click at [133, 349] on img "button" at bounding box center [123, 354] width 60 height 74
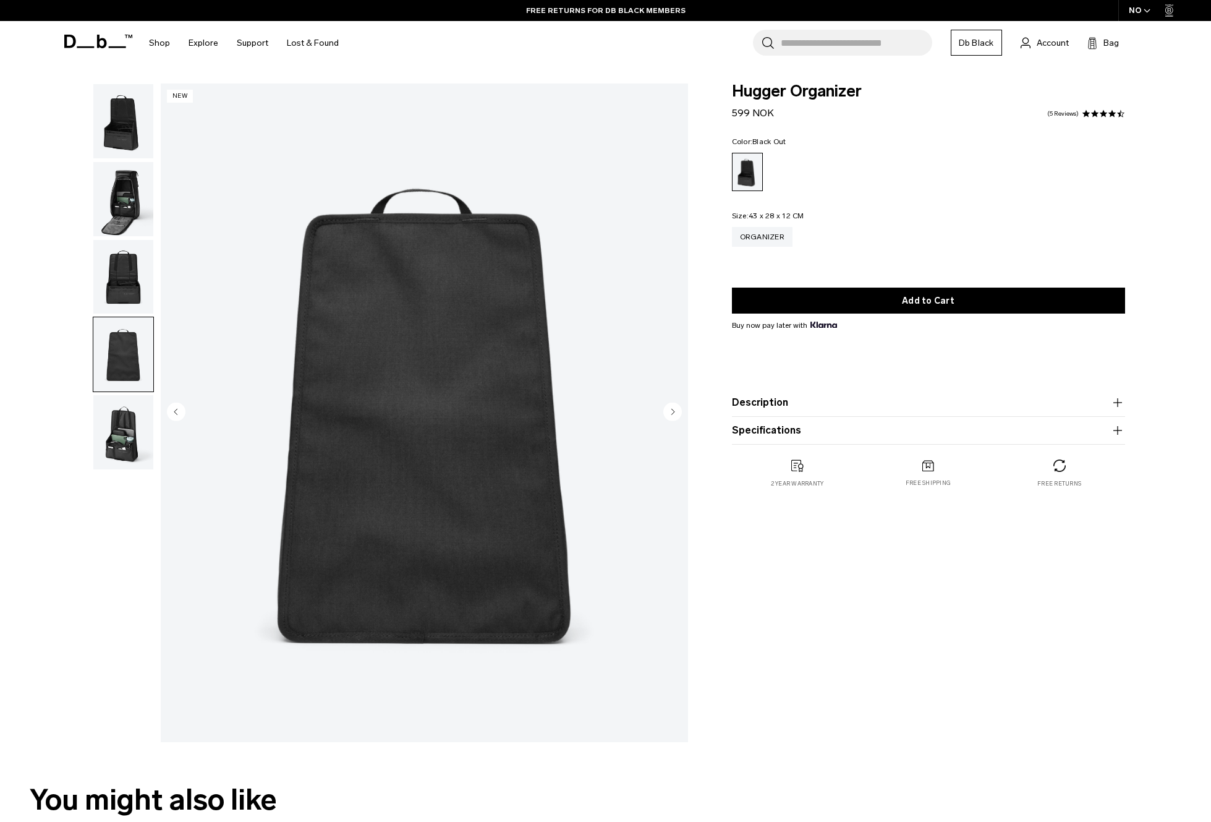
click at [118, 449] on img "button" at bounding box center [123, 432] width 60 height 74
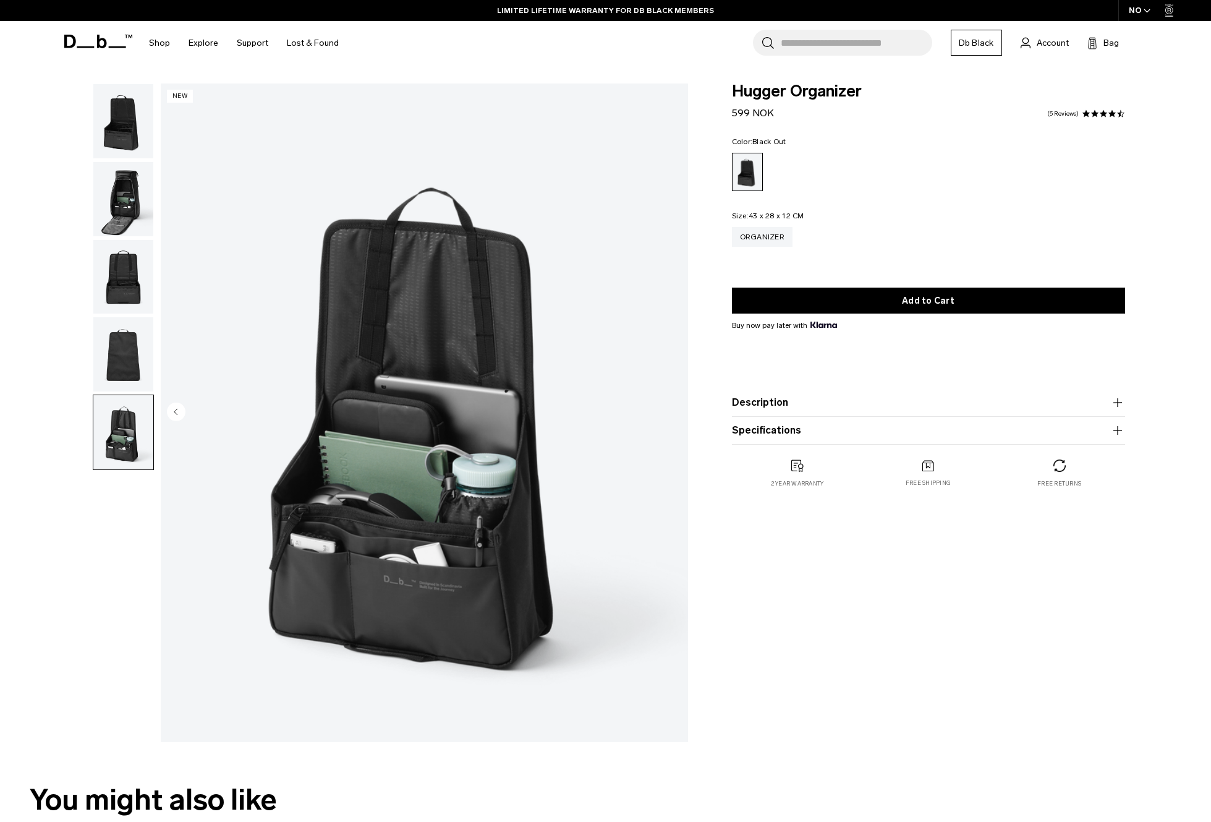
click at [128, 197] on img "button" at bounding box center [123, 199] width 60 height 74
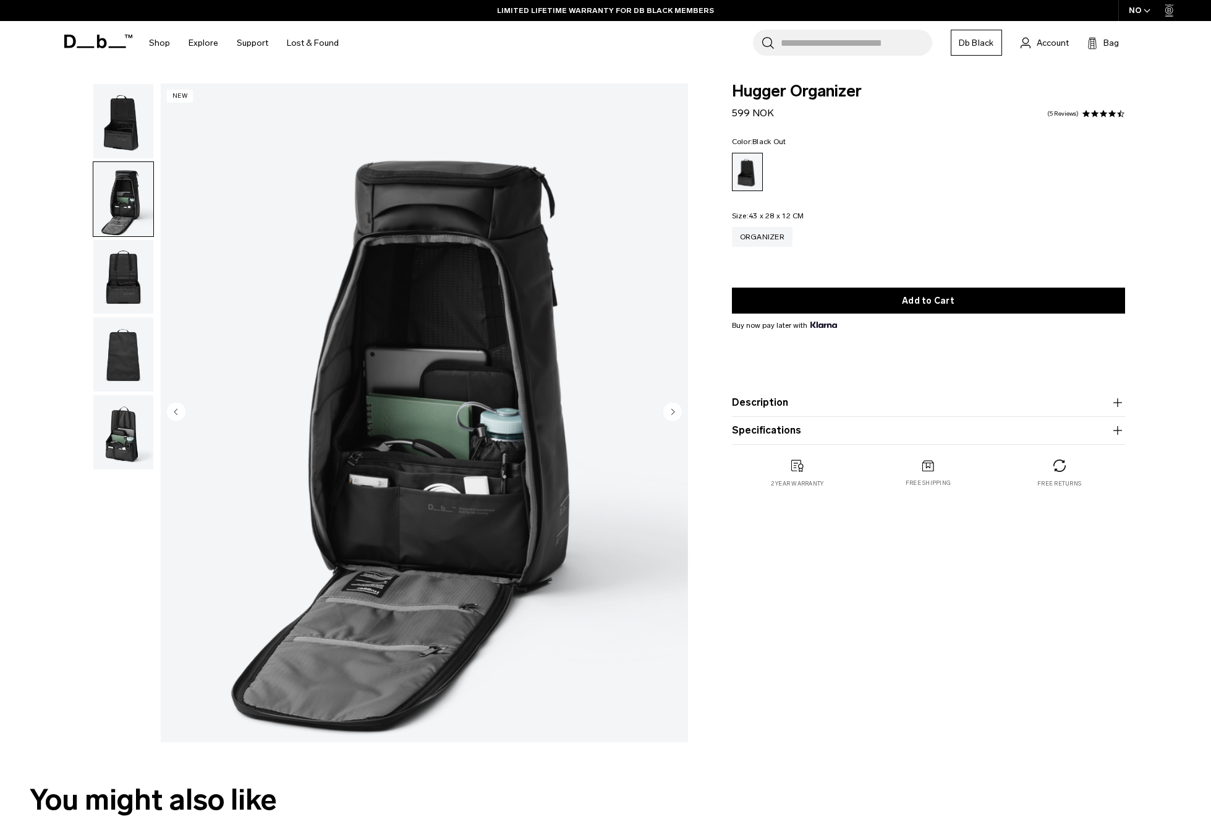
click at [109, 252] on img "button" at bounding box center [123, 277] width 60 height 74
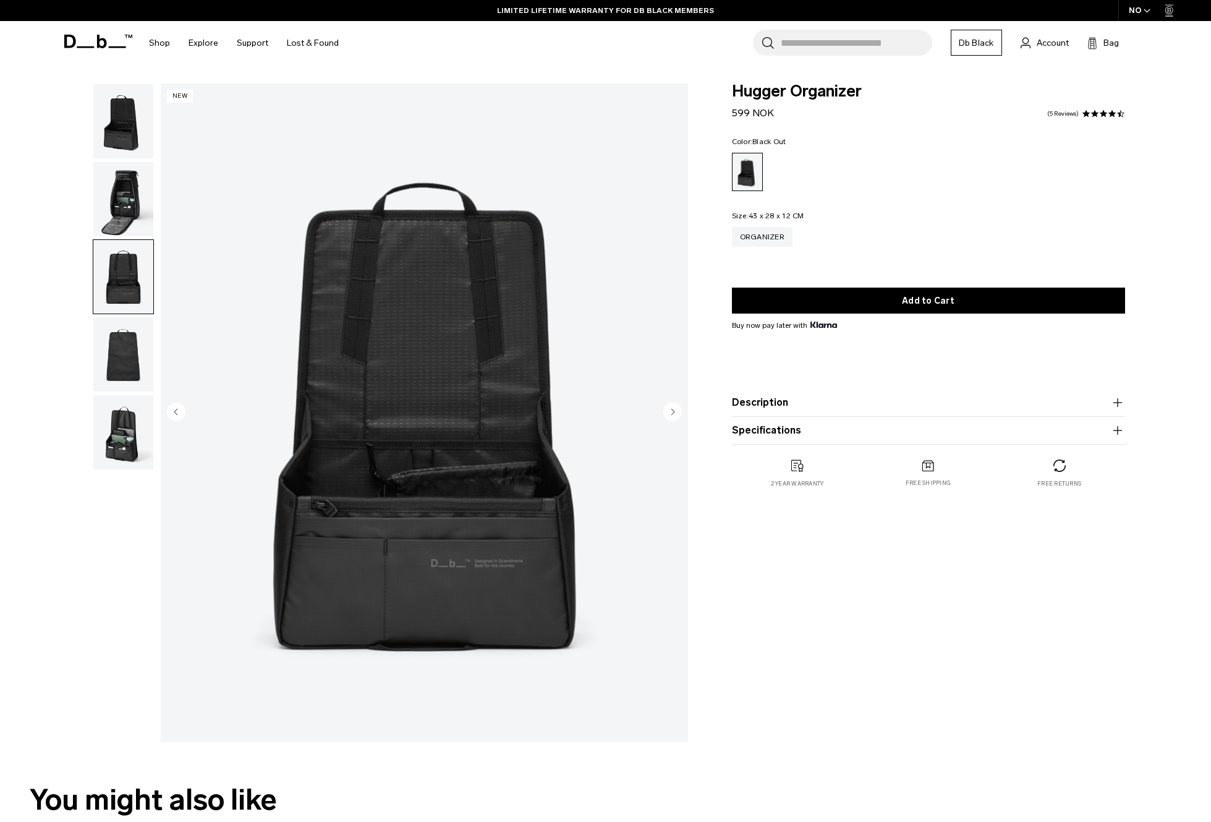
click at [117, 365] on img "button" at bounding box center [123, 354] width 60 height 74
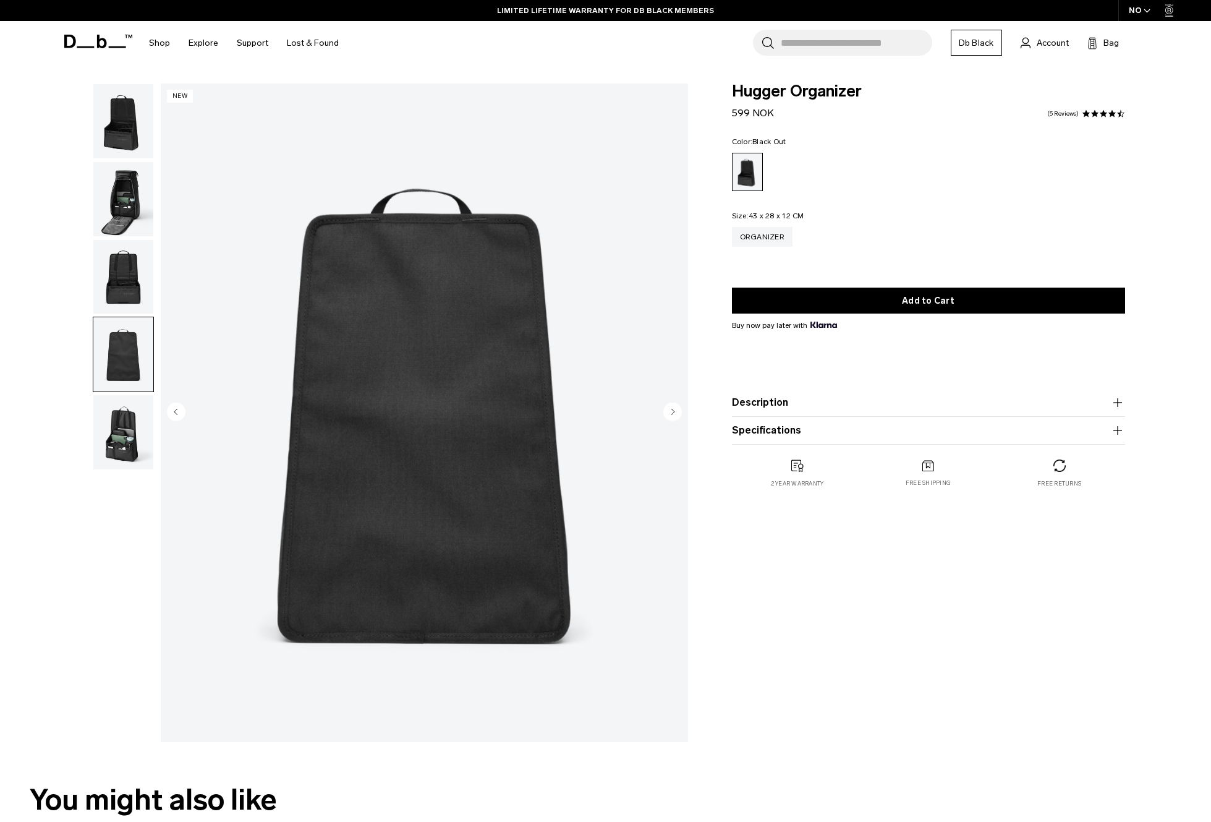
click at [120, 466] on img "button" at bounding box center [123, 432] width 60 height 74
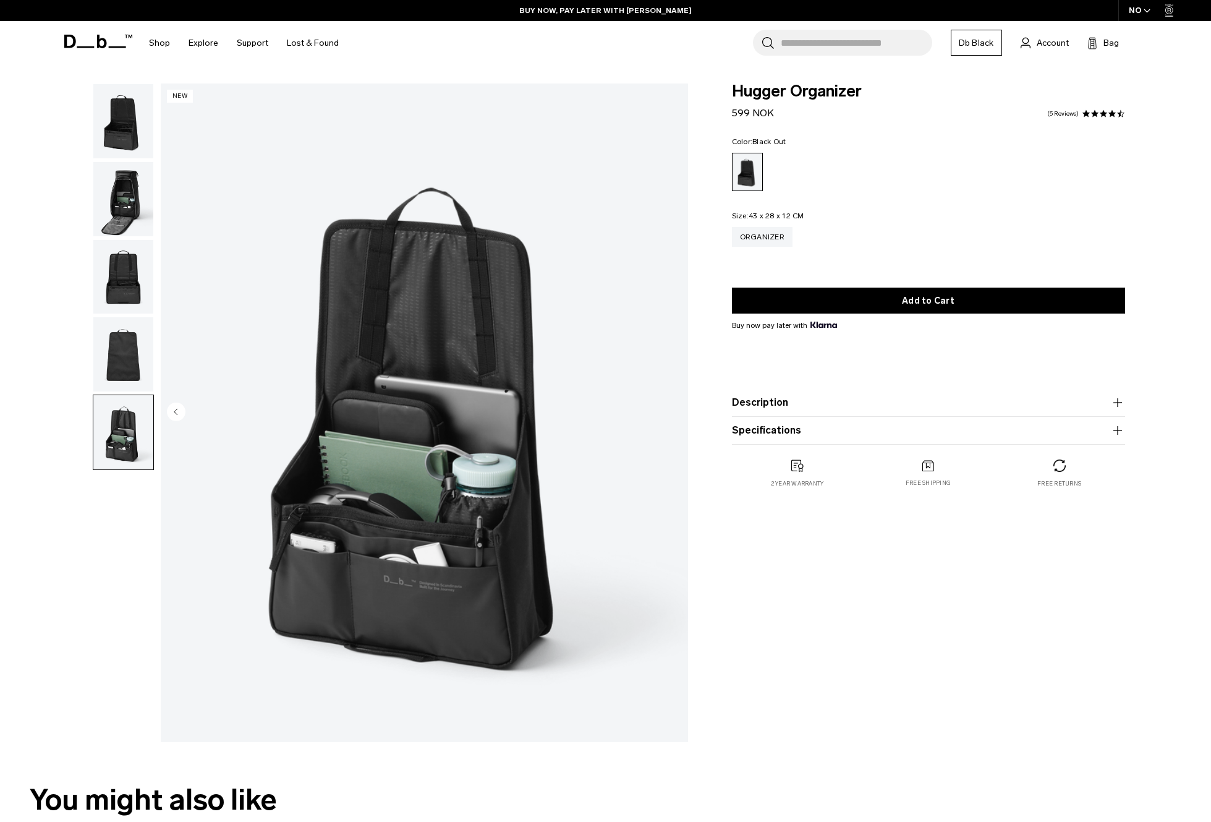
click at [121, 361] on img "button" at bounding box center [123, 354] width 60 height 74
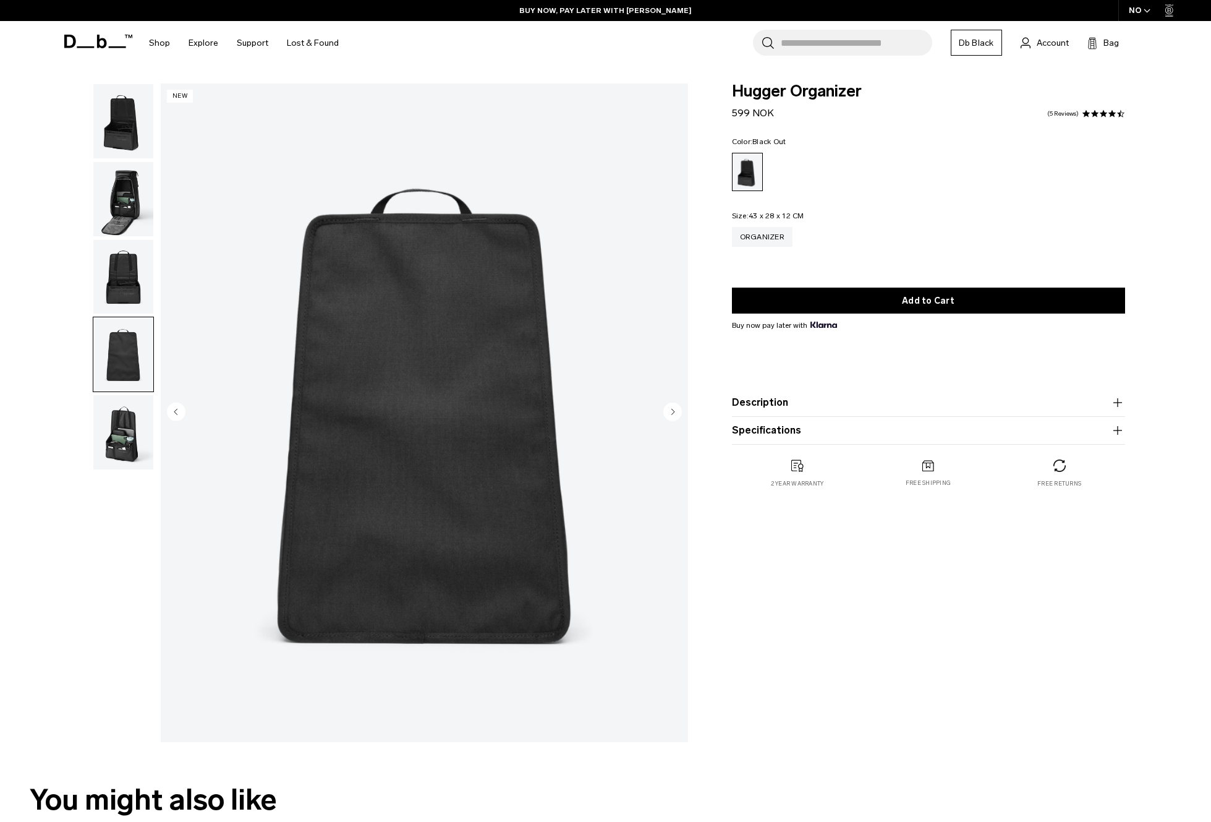
click at [114, 276] on img "button" at bounding box center [123, 277] width 60 height 74
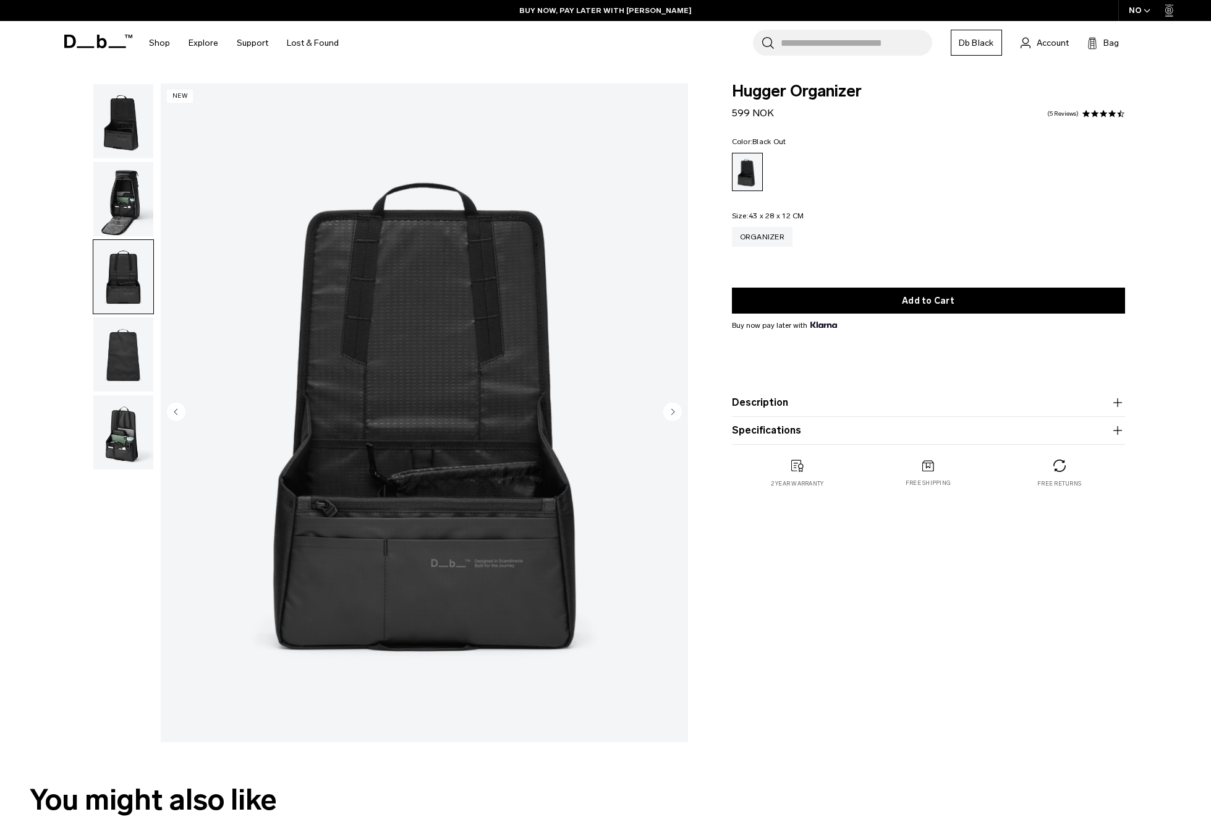
click at [121, 223] on img "button" at bounding box center [123, 199] width 60 height 74
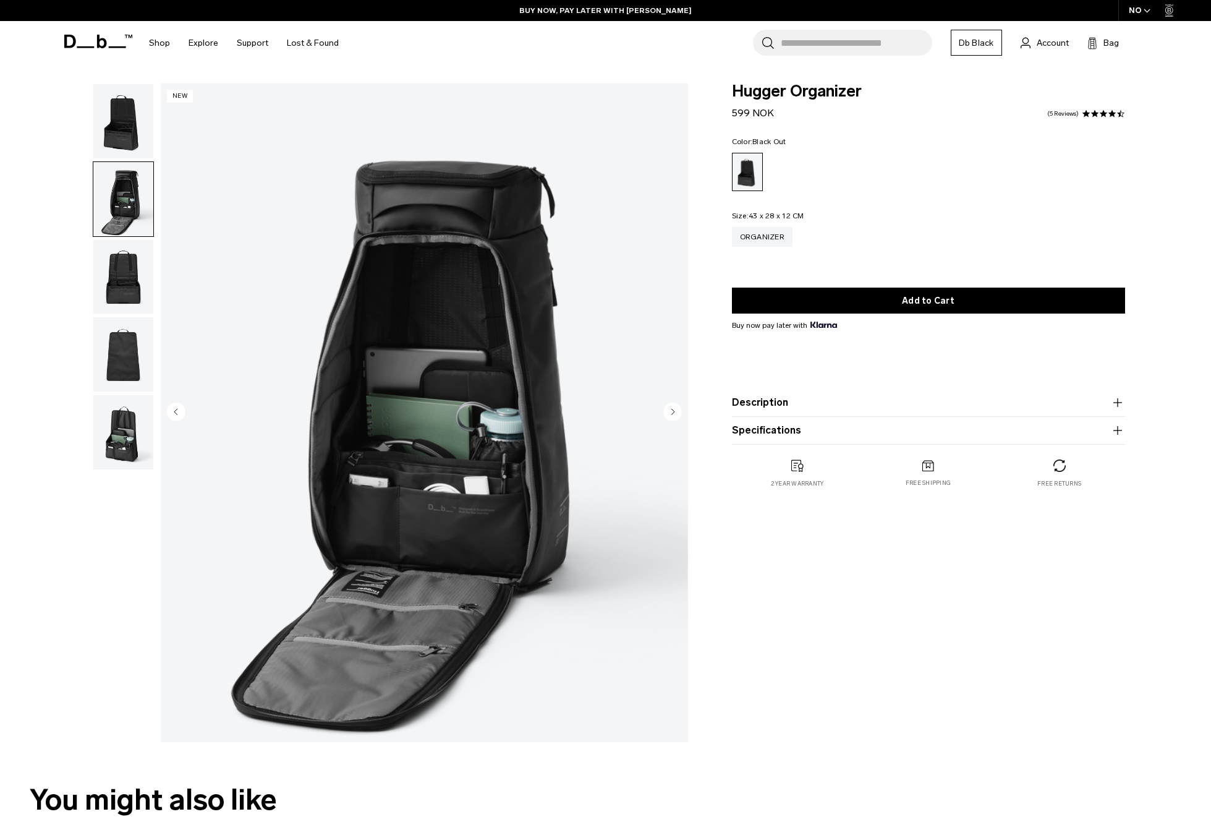
click at [119, 295] on img "button" at bounding box center [123, 277] width 60 height 74
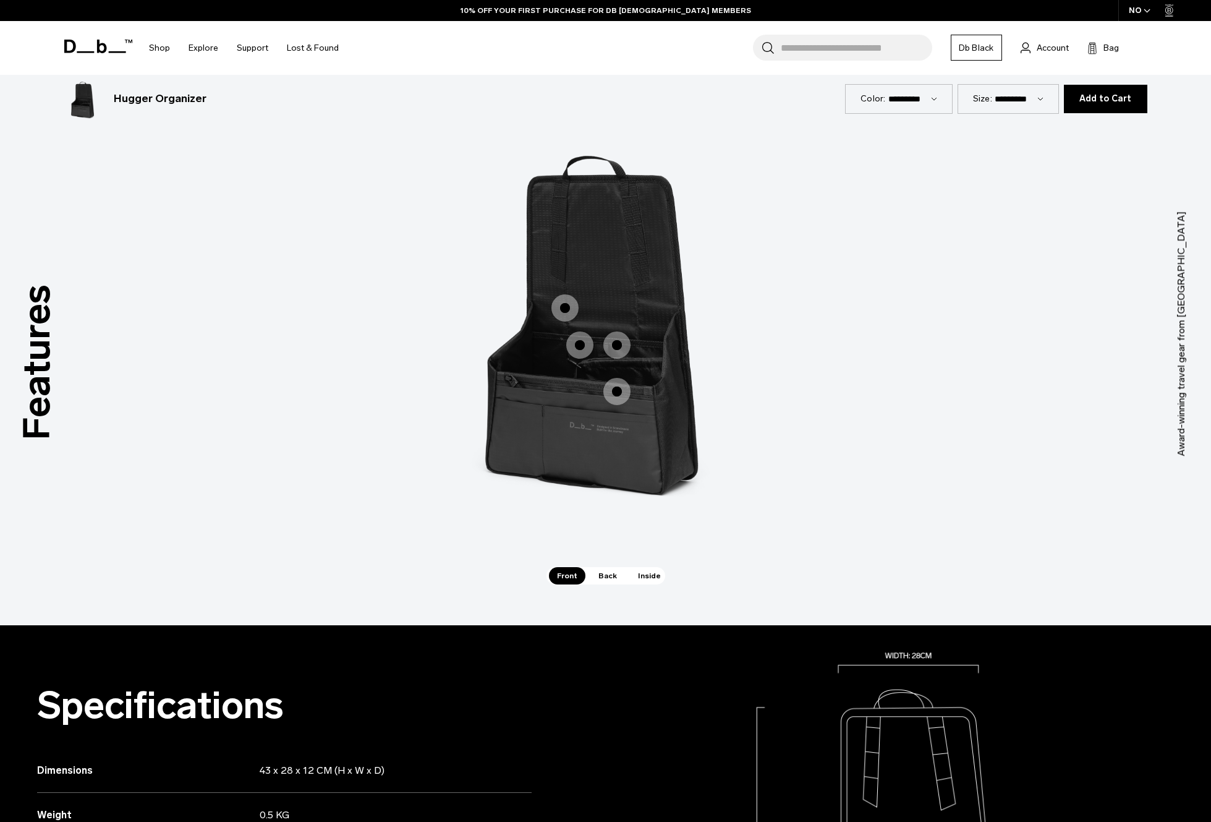
scroll to position [1234, 0]
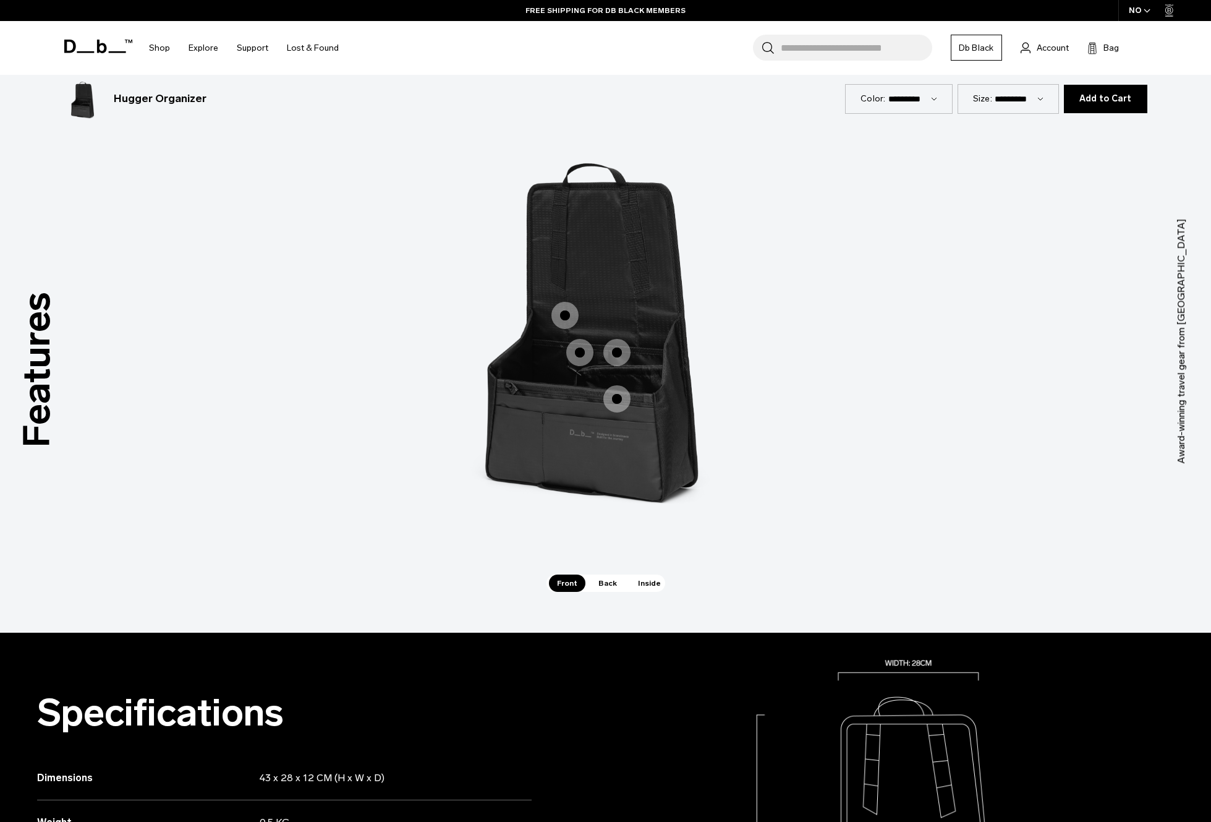
click at [603, 580] on span "Back" at bounding box center [607, 582] width 35 height 17
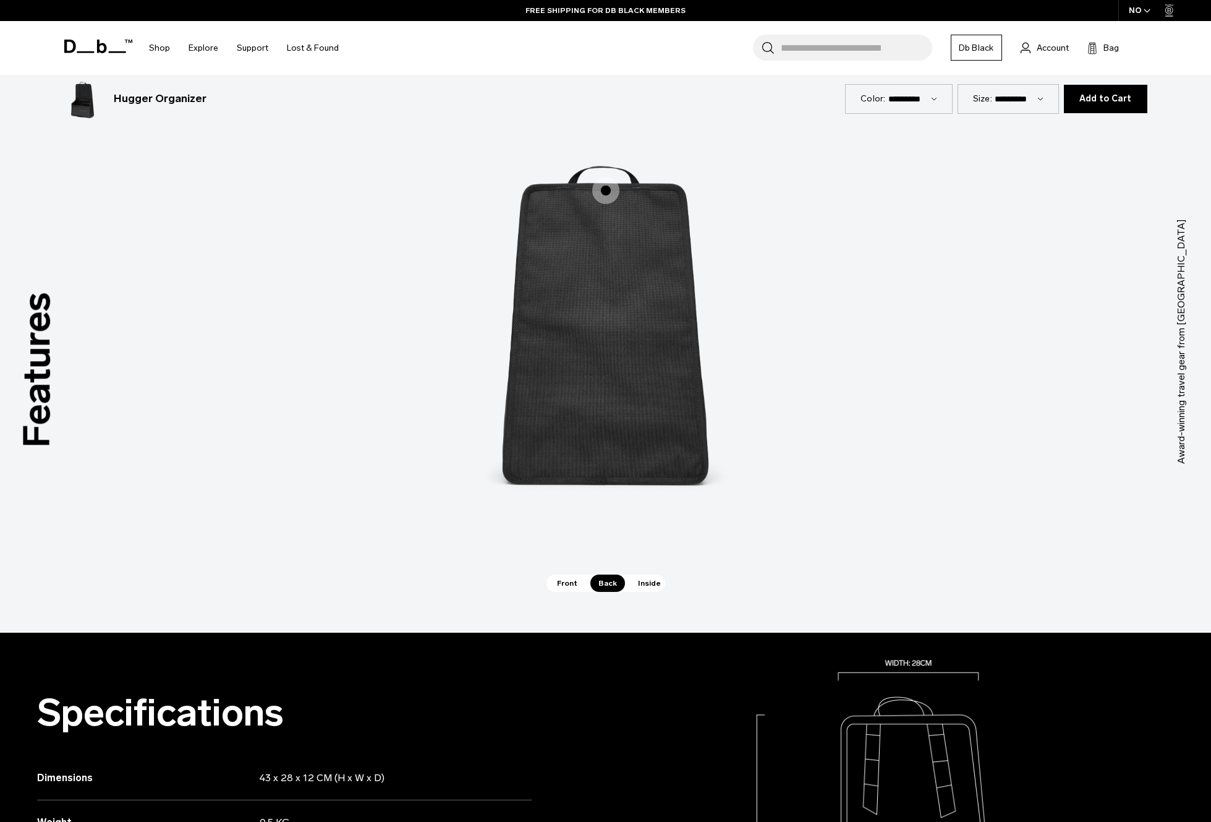
click at [653, 583] on span "Inside" at bounding box center [649, 582] width 39 height 17
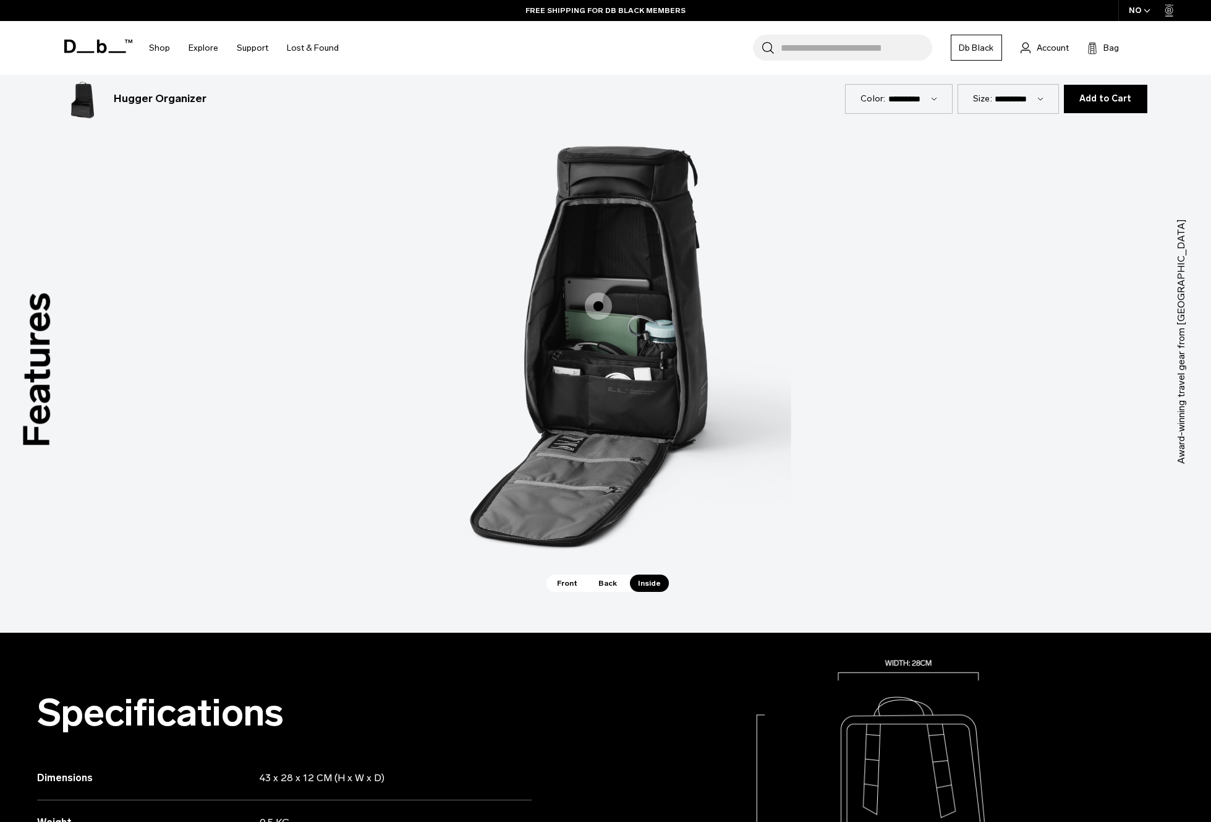
click at [581, 575] on div "Front Back Inside" at bounding box center [605, 582] width 119 height 17
click at [572, 580] on span "Front" at bounding box center [567, 582] width 36 height 17
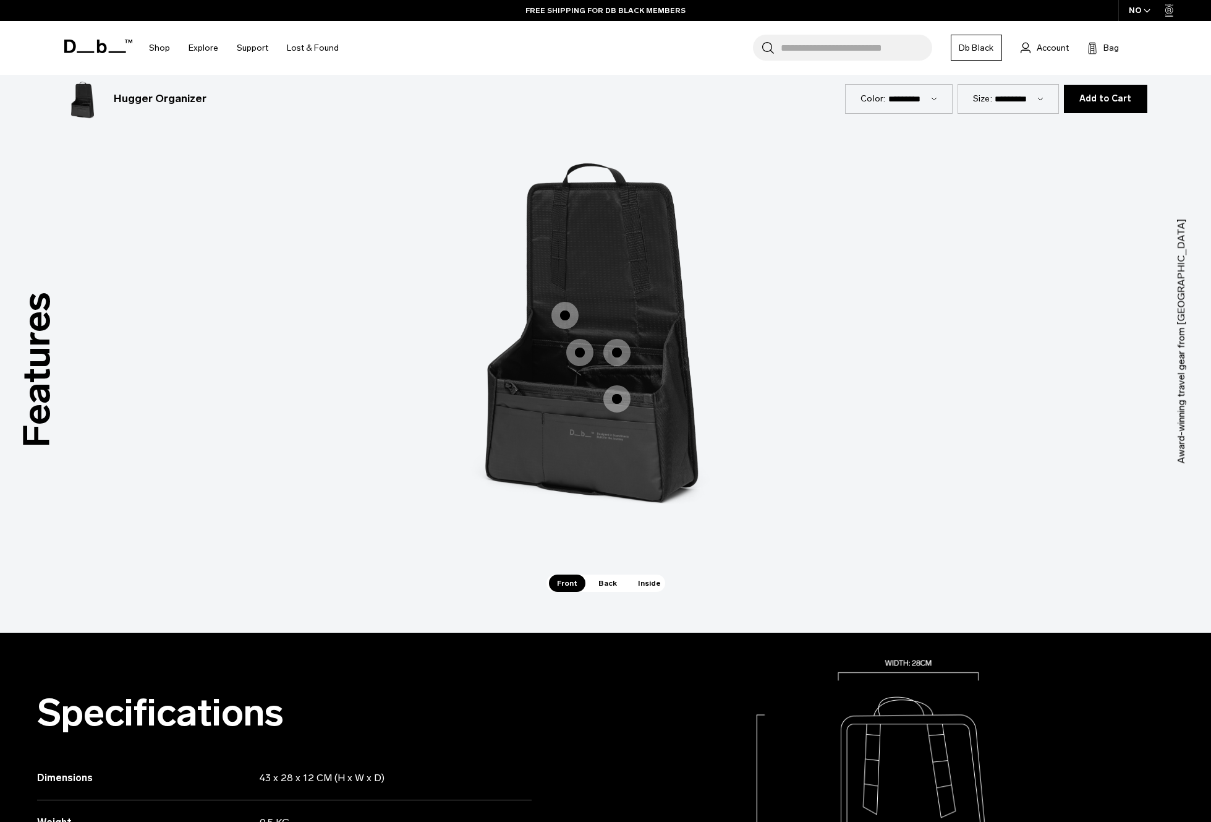
scroll to position [0, 0]
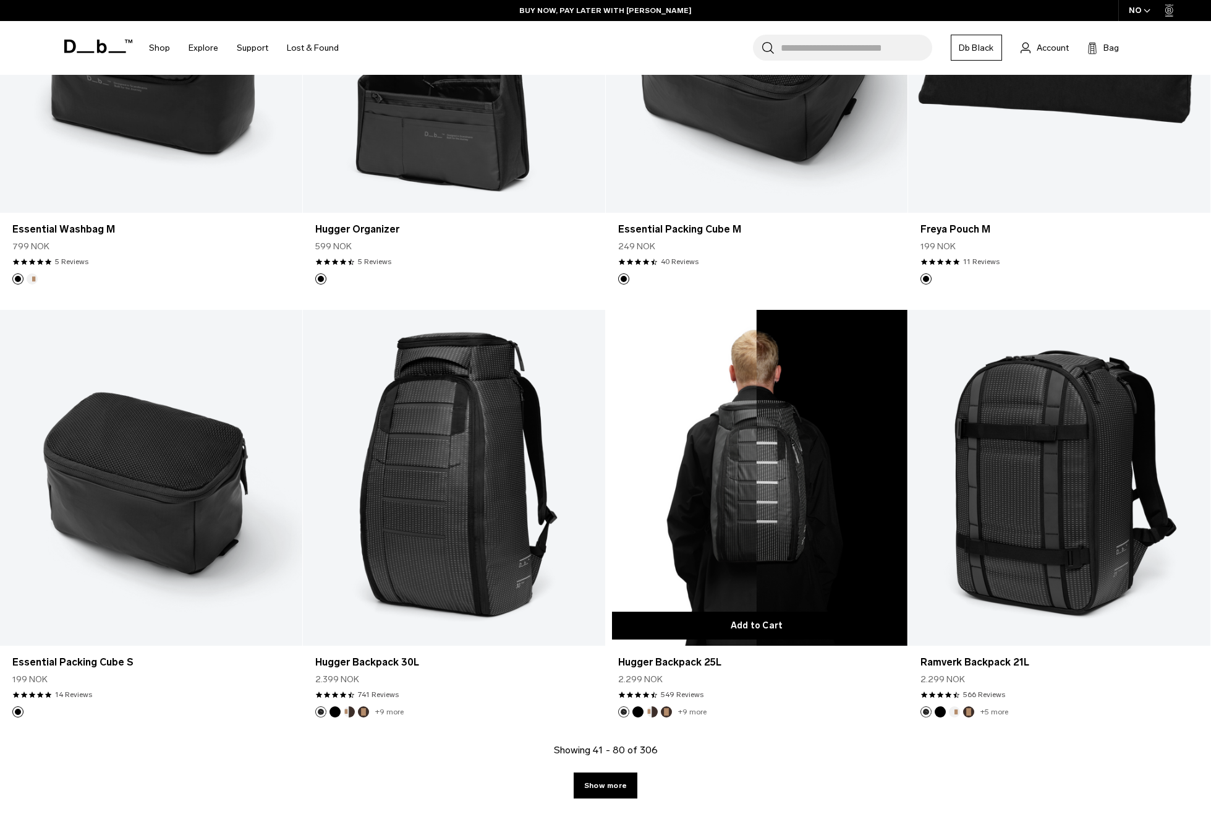
scroll to position [4113, 0]
